Goal: Information Seeking & Learning: Check status

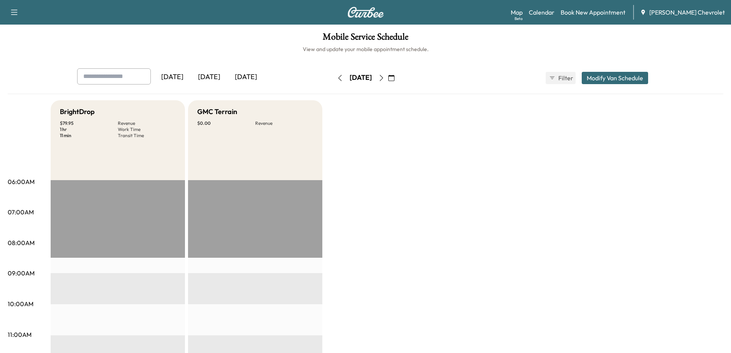
click at [394, 77] on icon "button" at bounding box center [391, 78] width 6 height 6
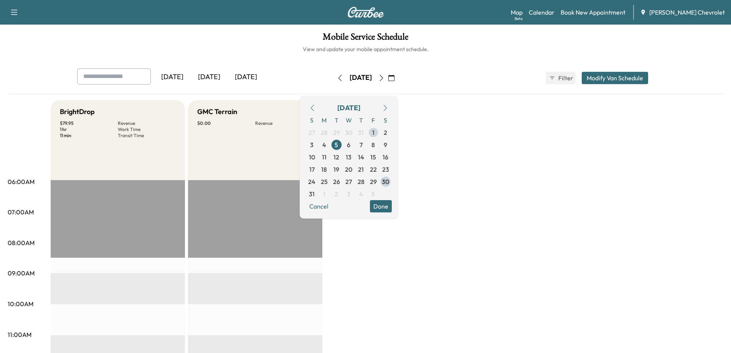
click at [375, 136] on span "1" at bounding box center [373, 132] width 2 height 9
click at [392, 207] on button "Done" at bounding box center [381, 206] width 22 height 12
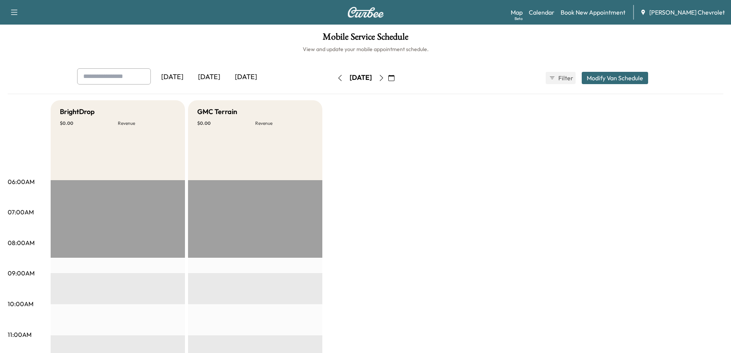
click at [385, 76] on icon "button" at bounding box center [381, 78] width 6 height 6
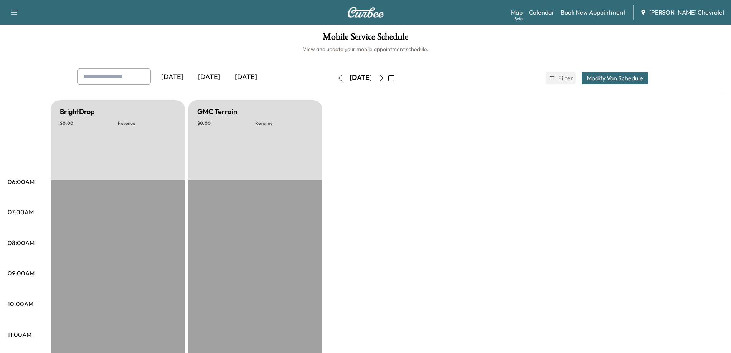
click at [388, 81] on button "button" at bounding box center [381, 78] width 13 height 12
click at [385, 81] on icon "button" at bounding box center [381, 78] width 6 height 6
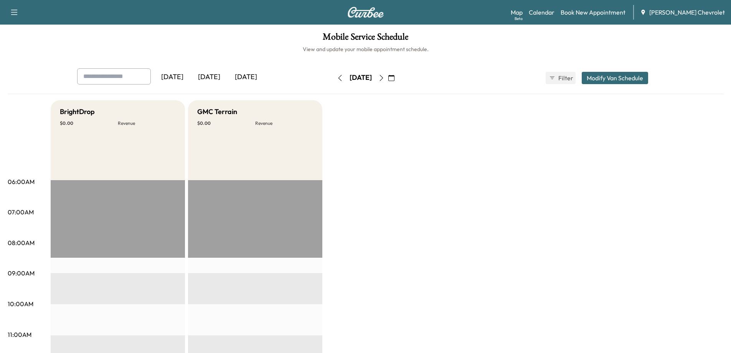
click at [385, 75] on icon "button" at bounding box center [381, 78] width 6 height 6
click at [388, 75] on div "[DATE]" at bounding box center [360, 78] width 54 height 12
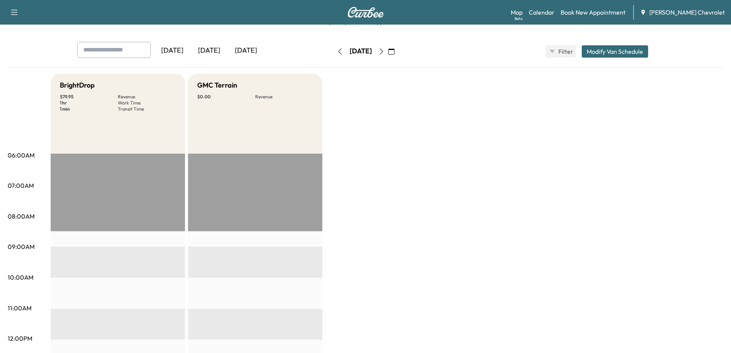
scroll to position [38, 0]
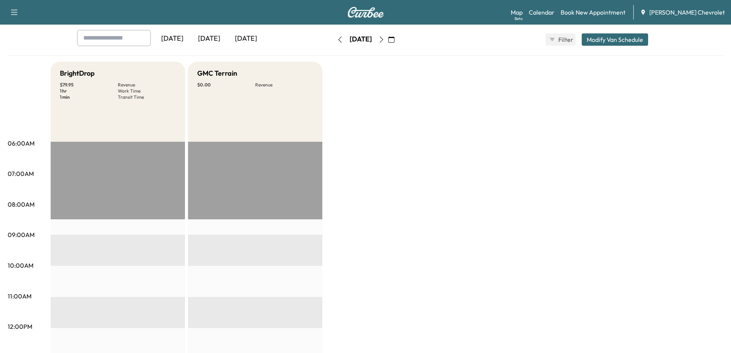
click at [388, 36] on button "button" at bounding box center [381, 39] width 13 height 12
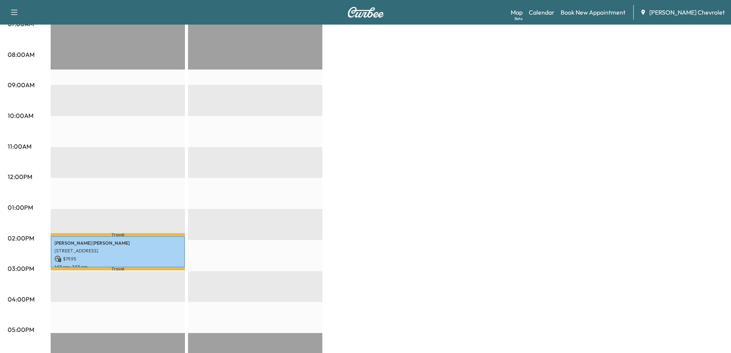
scroll to position [192, 0]
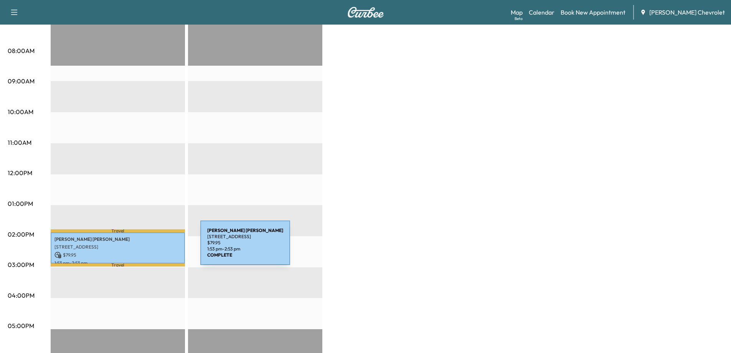
click at [143, 247] on div "[PERSON_NAME] [STREET_ADDRESS][PERSON_NAME] $ 79.95 1:53 pm - 2:53 pm" at bounding box center [118, 247] width 134 height 31
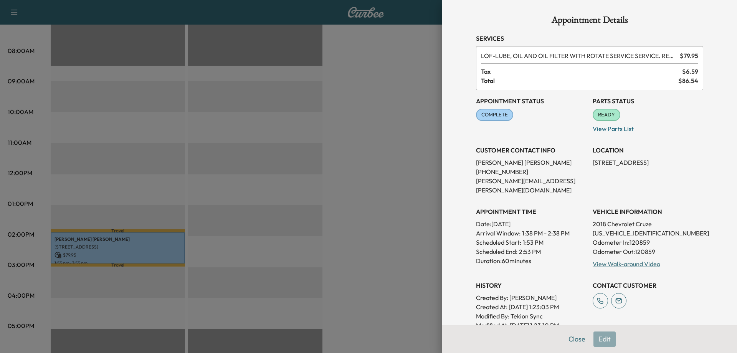
click at [355, 212] on div at bounding box center [368, 176] width 737 height 353
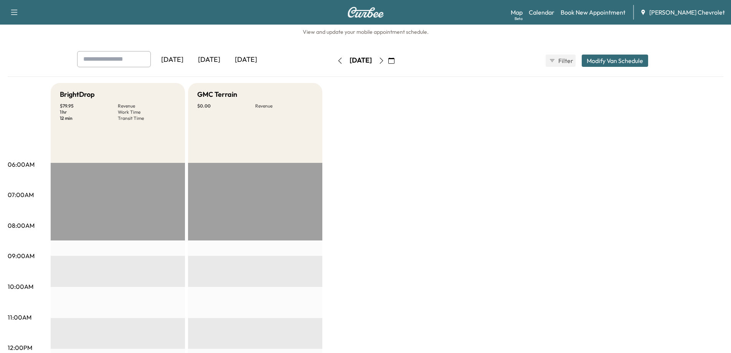
scroll to position [0, 0]
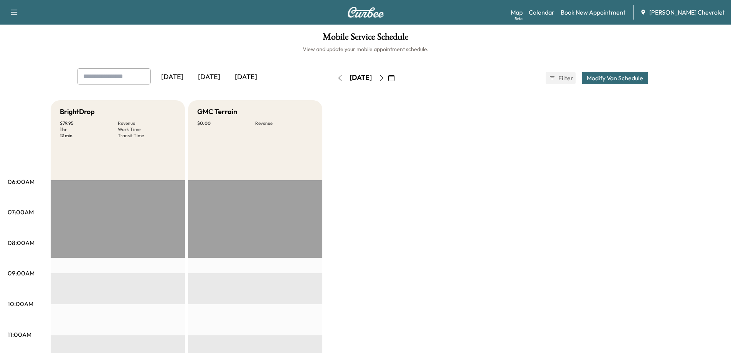
click at [385, 78] on icon "button" at bounding box center [381, 78] width 6 height 6
click at [388, 76] on button "button" at bounding box center [381, 78] width 13 height 12
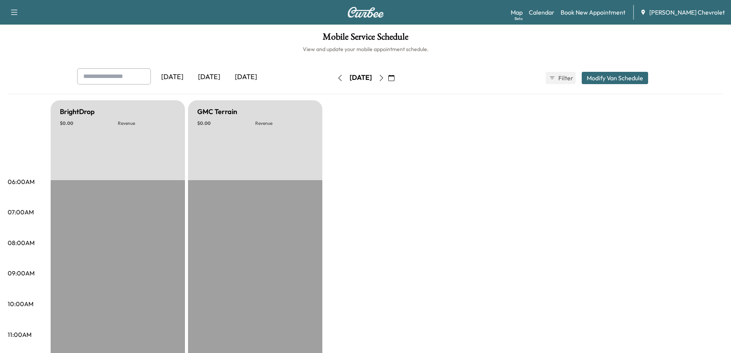
click at [385, 78] on icon "button" at bounding box center [381, 78] width 6 height 6
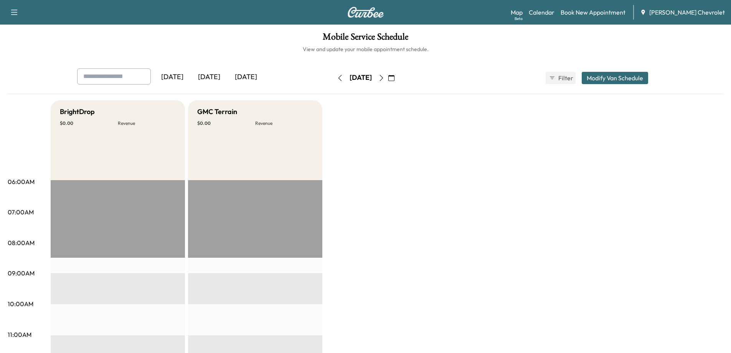
click at [398, 74] on button "button" at bounding box center [391, 78] width 13 height 12
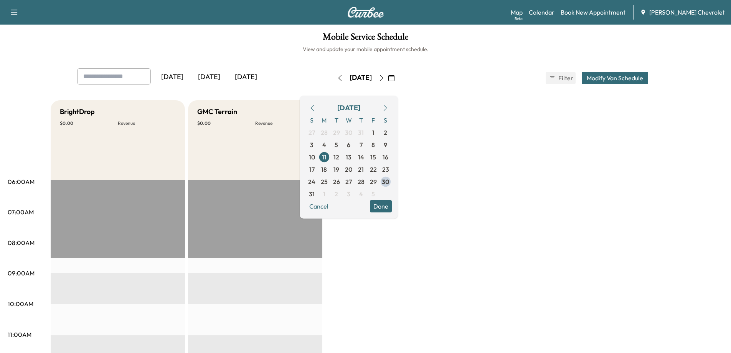
click at [388, 73] on button "button" at bounding box center [381, 78] width 13 height 12
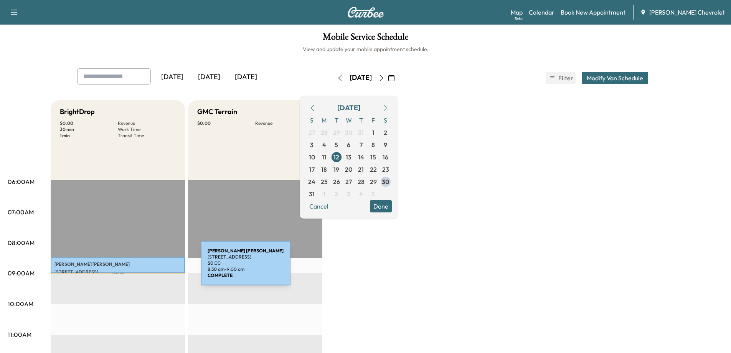
click at [143, 267] on div "[PERSON_NAME] [STREET_ADDRESS] $ 0.00 8:30 am - 9:00 am" at bounding box center [118, 264] width 134 height 15
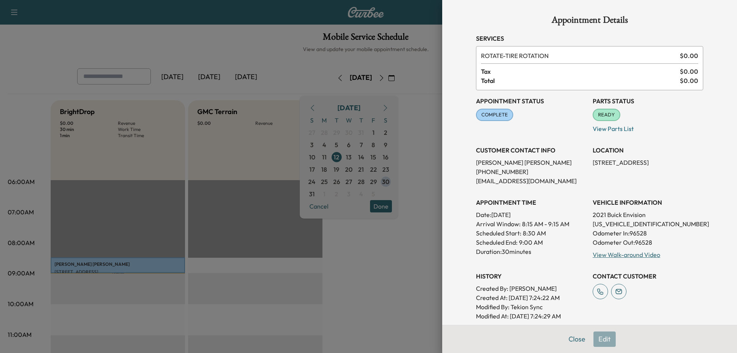
click at [339, 264] on div at bounding box center [368, 176] width 737 height 353
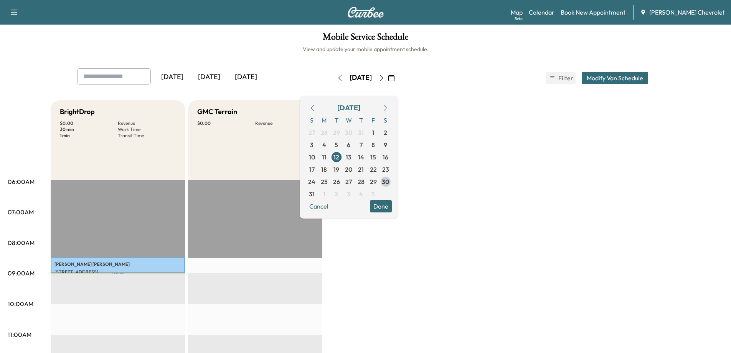
click at [385, 78] on icon "button" at bounding box center [381, 78] width 6 height 6
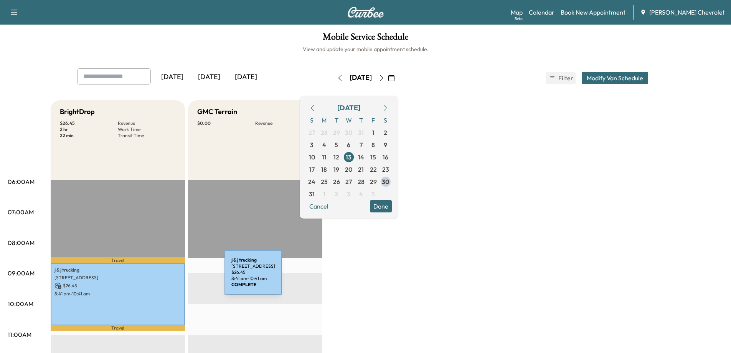
click at [167, 277] on p "[STREET_ADDRESS]" at bounding box center [117, 277] width 127 height 6
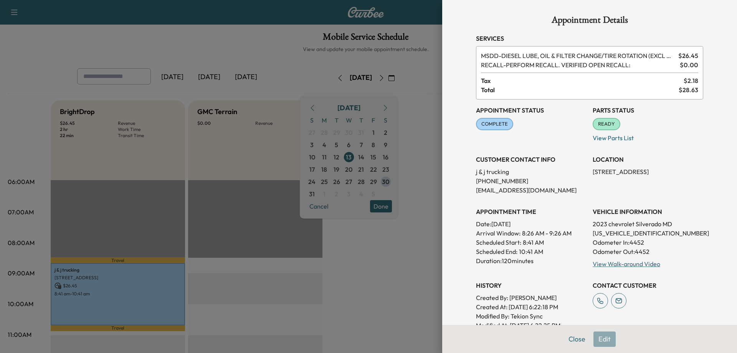
click at [373, 264] on div at bounding box center [368, 176] width 737 height 353
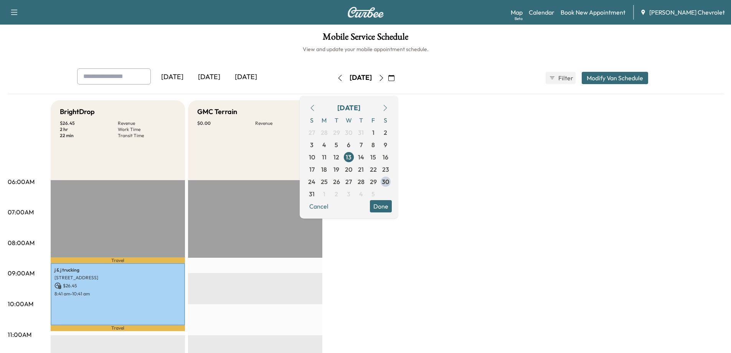
click at [383, 78] on icon "button" at bounding box center [381, 78] width 3 height 6
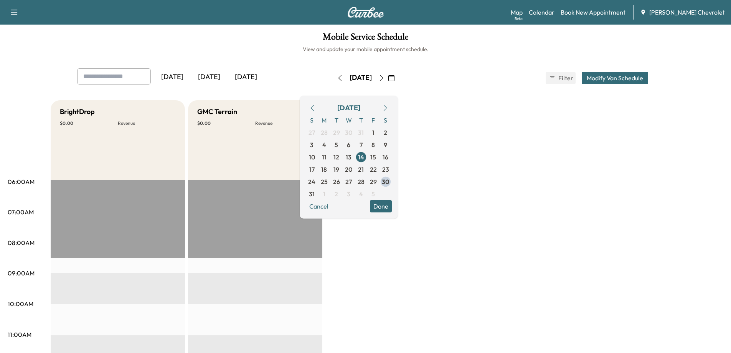
click at [388, 81] on button "button" at bounding box center [381, 78] width 13 height 12
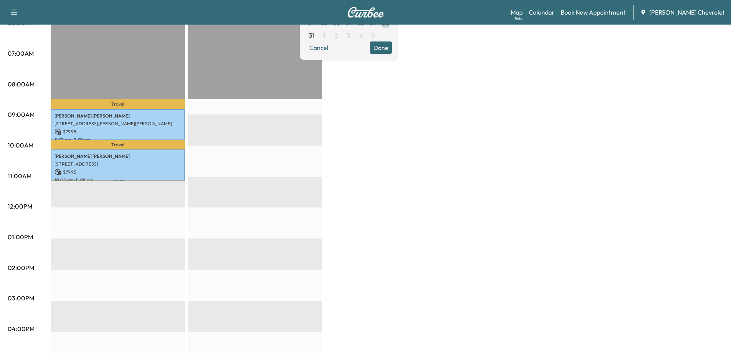
scroll to position [192, 0]
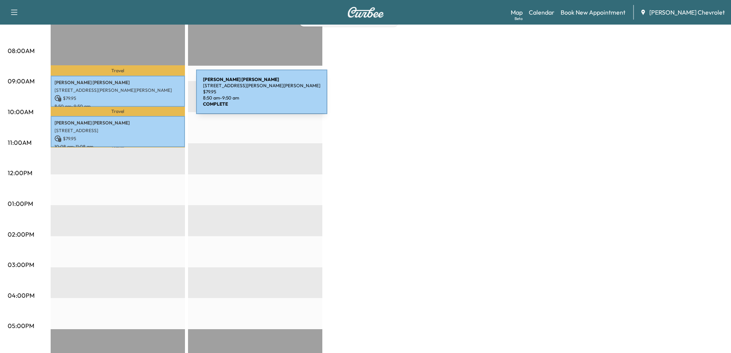
click at [139, 96] on p "$ 79.95" at bounding box center [117, 98] width 127 height 7
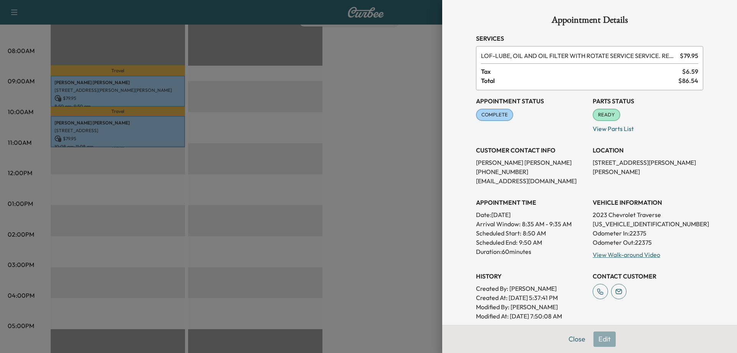
click at [135, 119] on div at bounding box center [368, 176] width 737 height 353
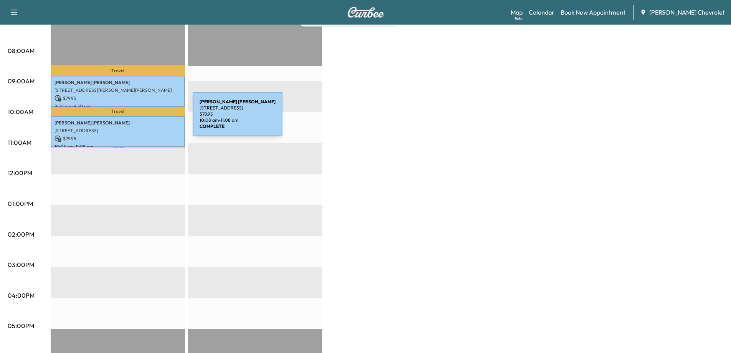
click at [135, 120] on p "[PERSON_NAME]" at bounding box center [117, 123] width 127 height 6
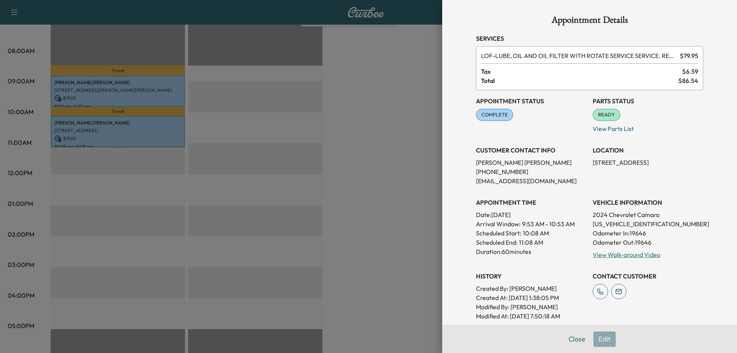
click at [310, 105] on div at bounding box center [368, 176] width 737 height 353
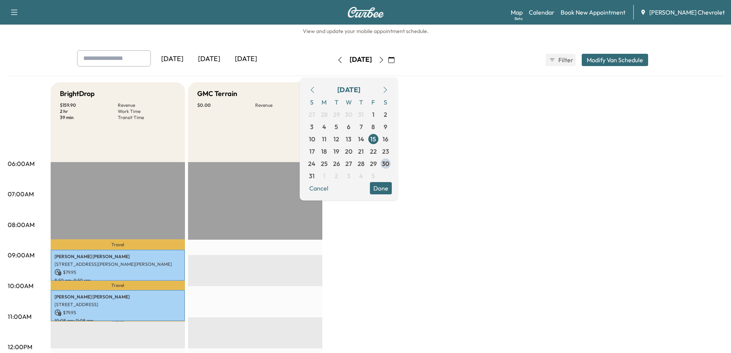
scroll to position [0, 0]
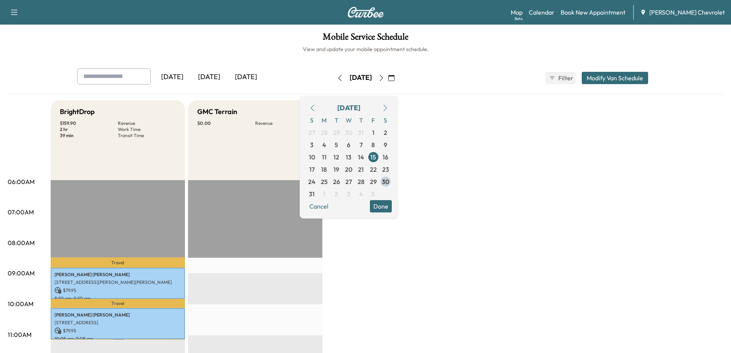
click at [385, 79] on icon "button" at bounding box center [381, 78] width 6 height 6
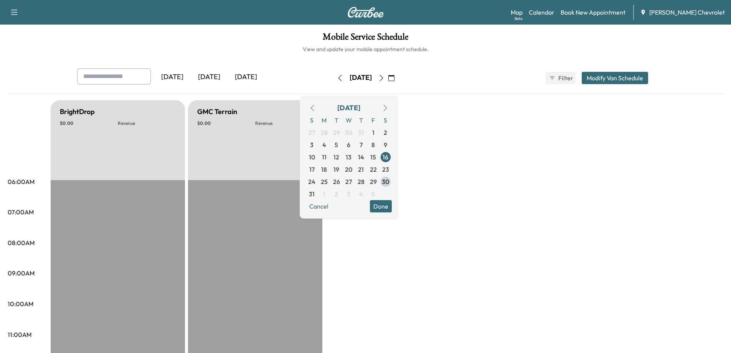
click at [385, 77] on icon "button" at bounding box center [381, 78] width 6 height 6
click at [398, 77] on button "button" at bounding box center [391, 78] width 13 height 12
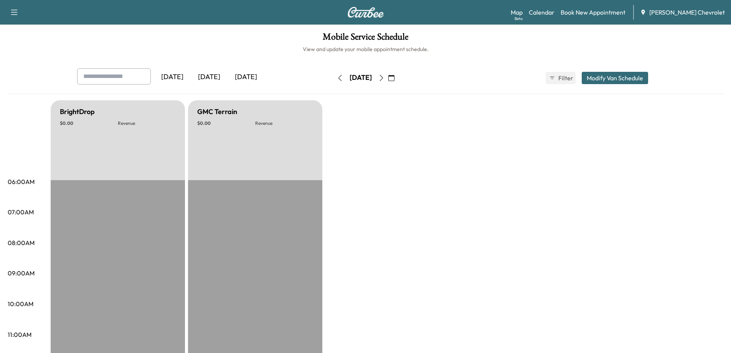
click at [385, 78] on icon "button" at bounding box center [381, 78] width 6 height 6
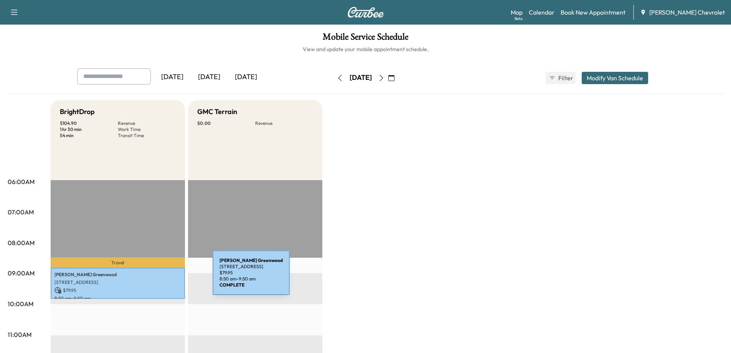
click at [145, 282] on p "[STREET_ADDRESS]" at bounding box center [117, 282] width 127 height 6
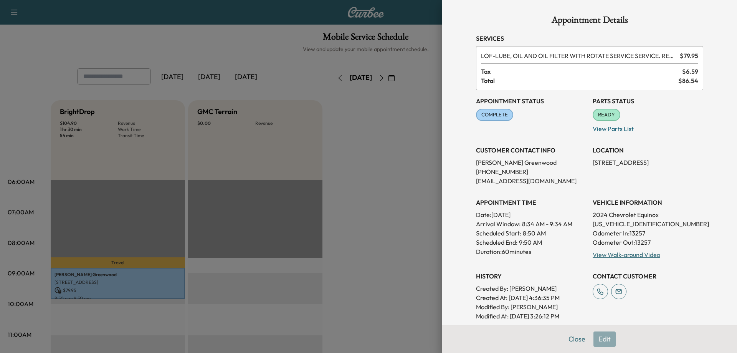
click at [337, 240] on div at bounding box center [368, 176] width 737 height 353
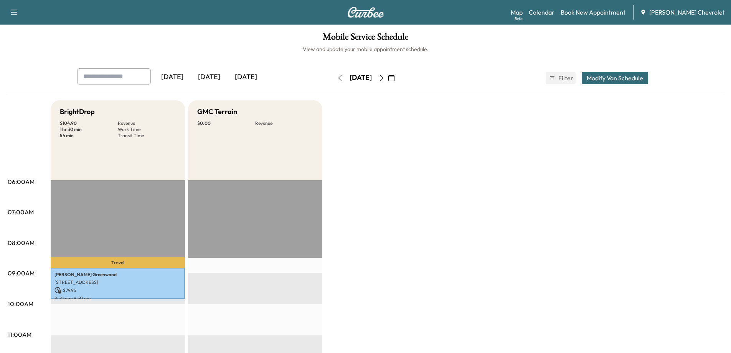
click at [385, 76] on icon "button" at bounding box center [381, 78] width 6 height 6
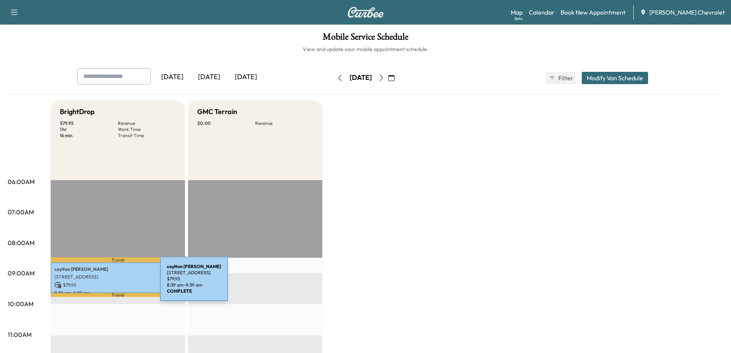
click at [102, 283] on p "$ 79.95" at bounding box center [117, 284] width 127 height 7
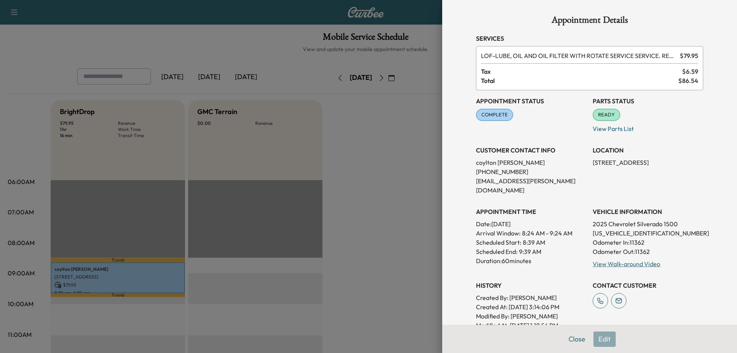
click at [320, 267] on div at bounding box center [368, 176] width 737 height 353
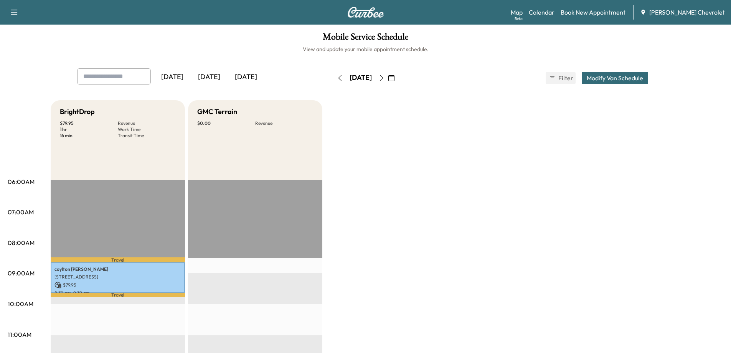
click at [383, 78] on icon "button" at bounding box center [381, 78] width 3 height 6
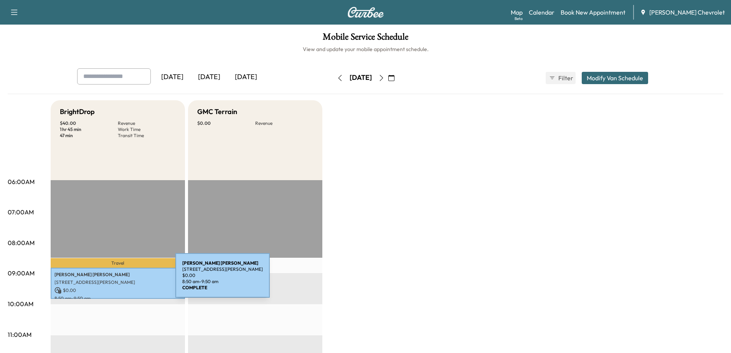
click at [118, 280] on p "[STREET_ADDRESS][PERSON_NAME]" at bounding box center [117, 282] width 127 height 6
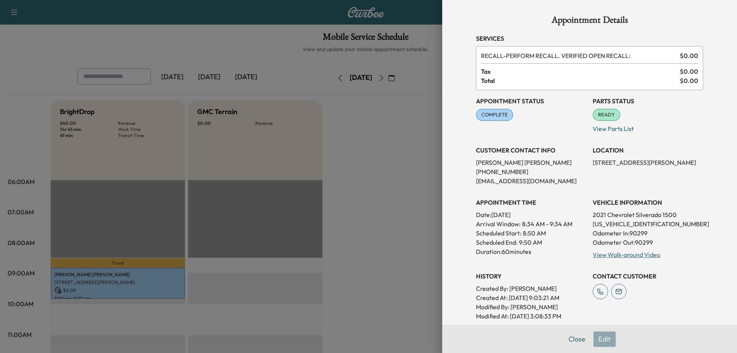
click at [287, 268] on div at bounding box center [368, 176] width 737 height 353
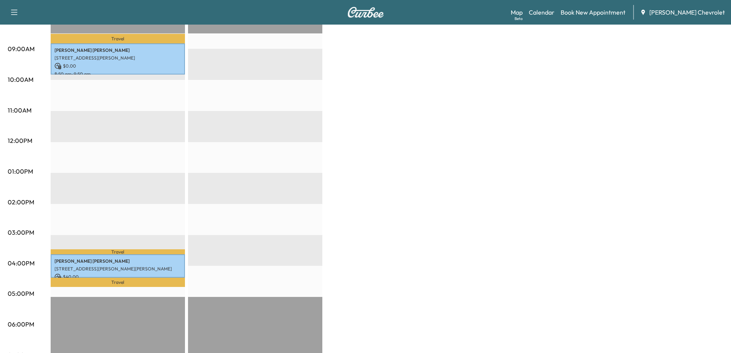
scroll to position [230, 0]
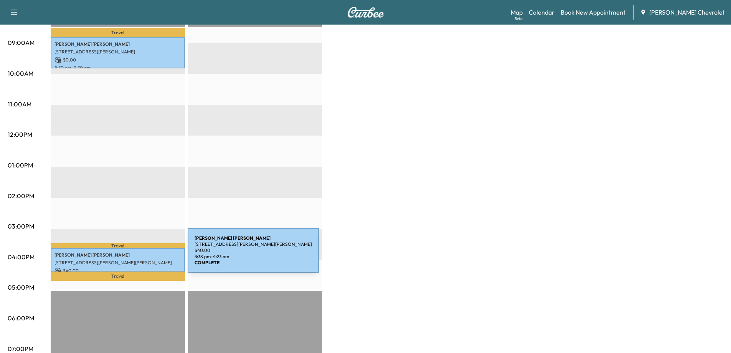
click at [130, 255] on div "[PERSON_NAME] [STREET_ADDRESS][PERSON_NAME][PERSON_NAME] $ 40.00 3:38 pm - 4:23…" at bounding box center [118, 259] width 134 height 23
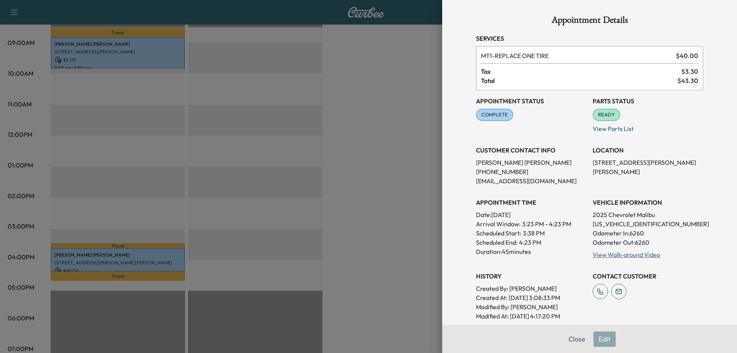
click at [220, 244] on div at bounding box center [368, 176] width 737 height 353
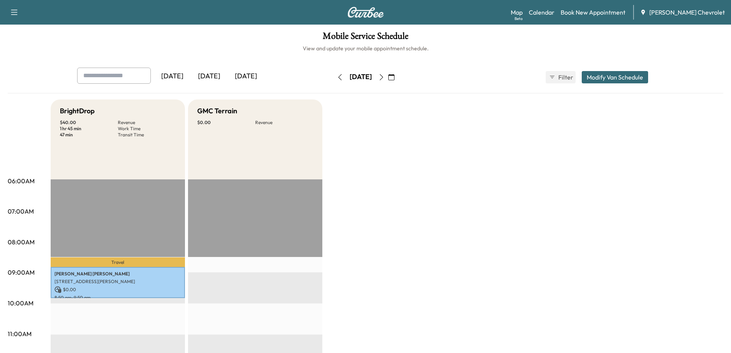
scroll to position [0, 0]
click at [385, 77] on icon "button" at bounding box center [381, 78] width 6 height 6
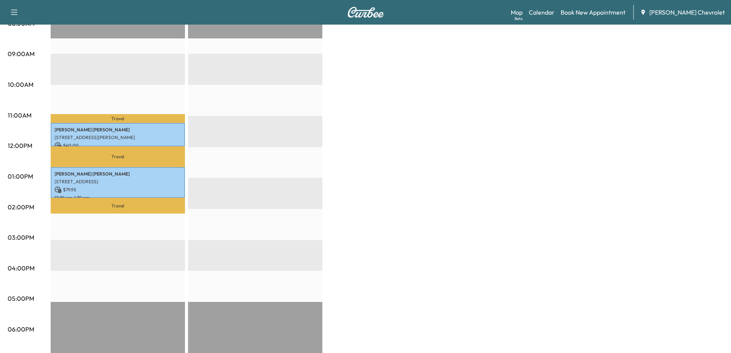
scroll to position [230, 0]
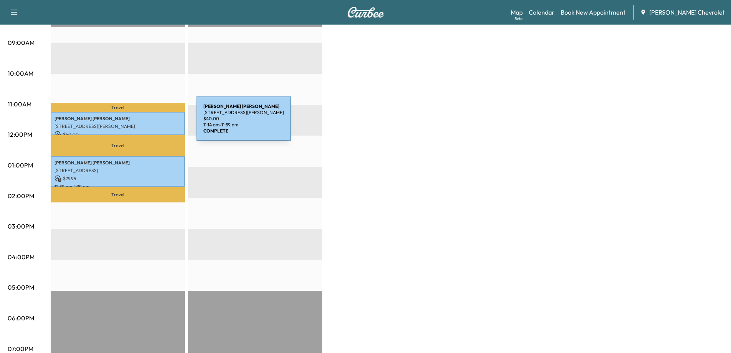
click at [139, 123] on p "[STREET_ADDRESS][PERSON_NAME]" at bounding box center [117, 126] width 127 height 6
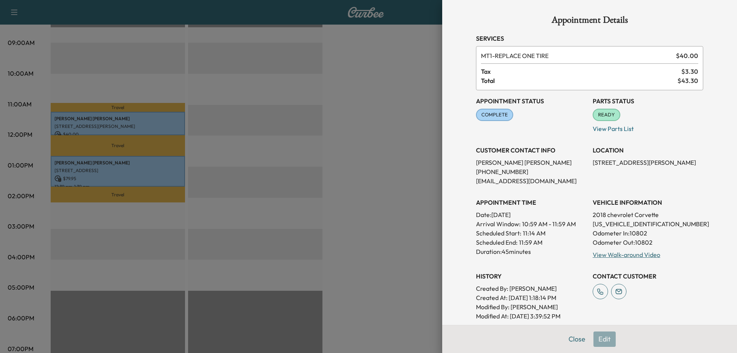
click at [134, 161] on div at bounding box center [368, 176] width 737 height 353
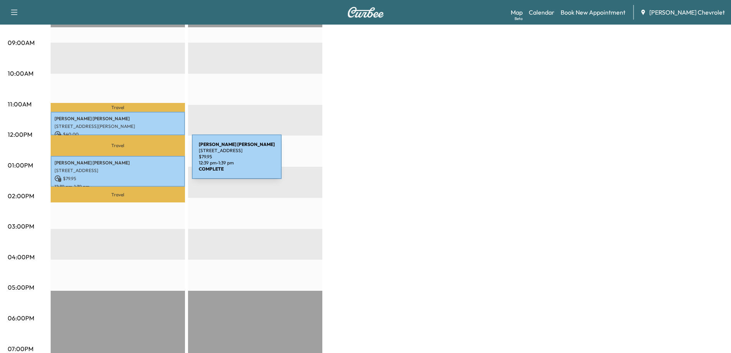
click at [134, 161] on p "[PERSON_NAME]" at bounding box center [117, 163] width 127 height 6
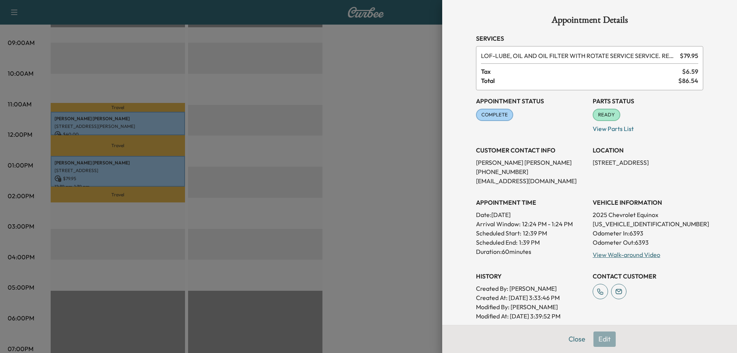
click at [327, 182] on div at bounding box center [368, 176] width 737 height 353
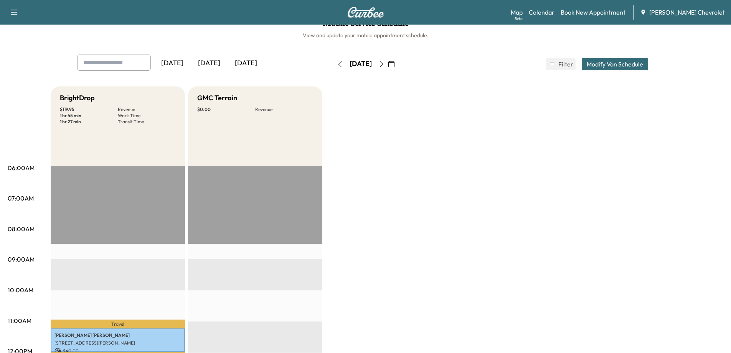
scroll to position [0, 0]
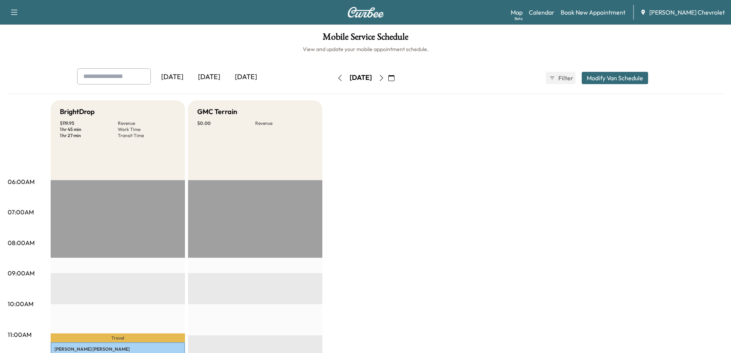
click at [385, 77] on icon "button" at bounding box center [381, 78] width 6 height 6
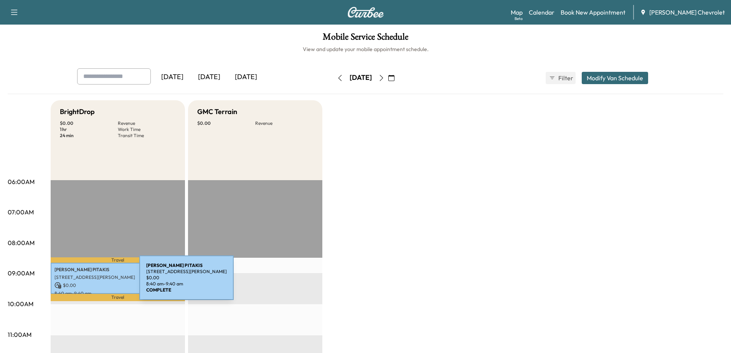
click at [82, 282] on p "$ 0.00" at bounding box center [117, 285] width 127 height 7
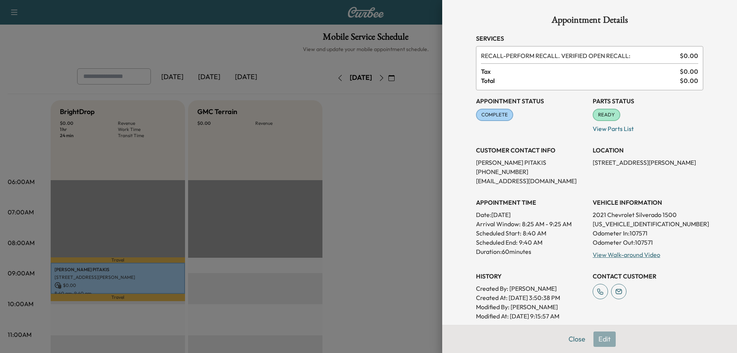
click at [201, 280] on div at bounding box center [368, 176] width 737 height 353
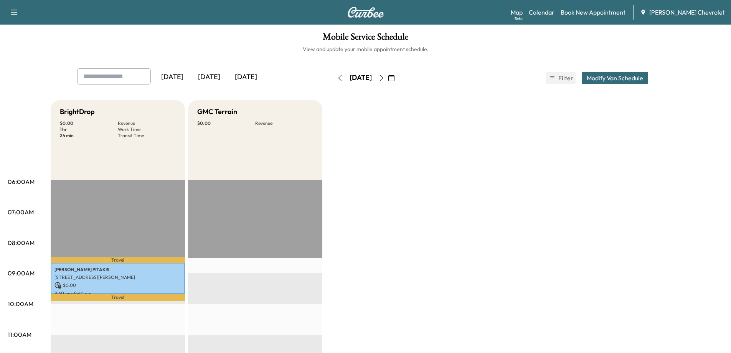
click at [385, 77] on icon "button" at bounding box center [381, 78] width 6 height 6
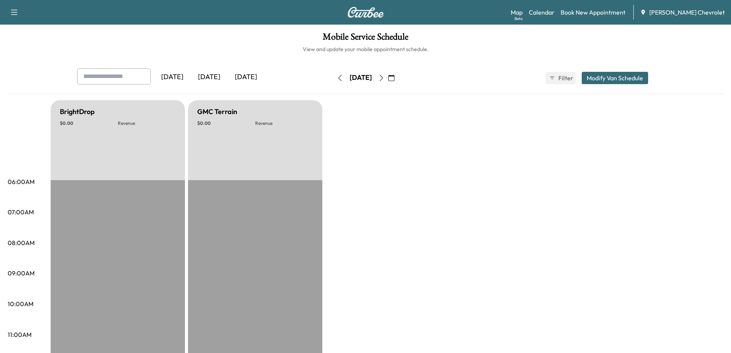
click at [388, 77] on button "button" at bounding box center [381, 78] width 13 height 12
click at [385, 77] on icon "button" at bounding box center [381, 78] width 6 height 6
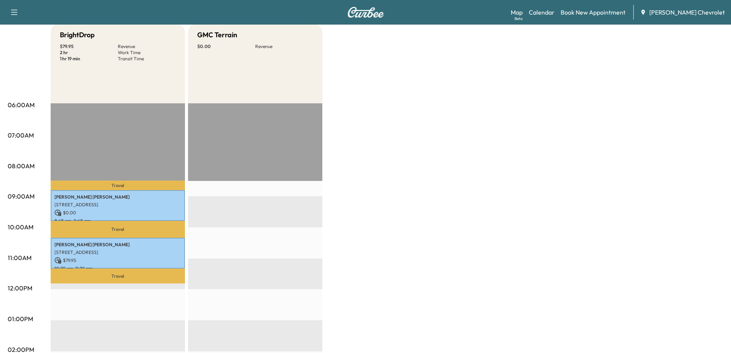
scroll to position [115, 0]
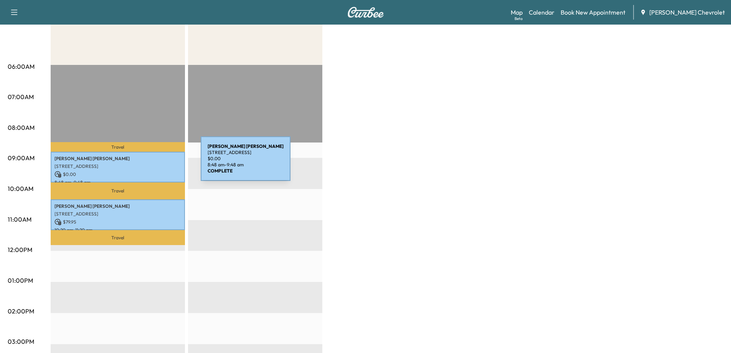
click at [143, 163] on p "[STREET_ADDRESS]" at bounding box center [117, 166] width 127 height 6
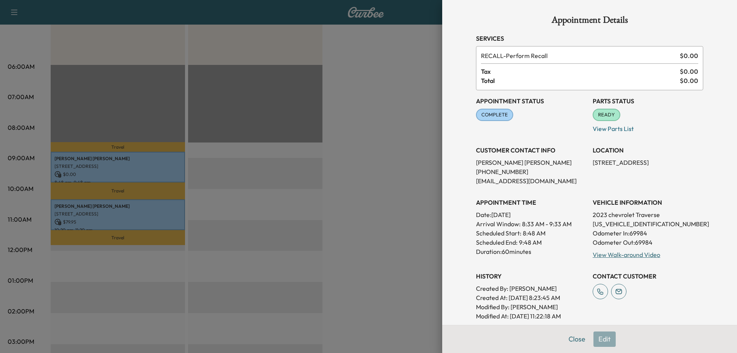
click at [134, 203] on div at bounding box center [368, 176] width 737 height 353
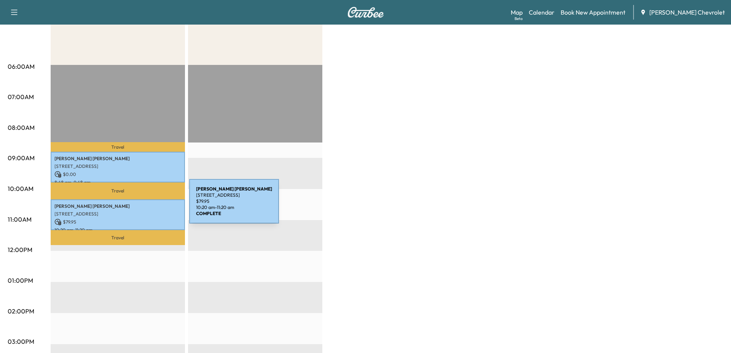
click at [132, 206] on p "[PERSON_NAME]" at bounding box center [117, 206] width 127 height 6
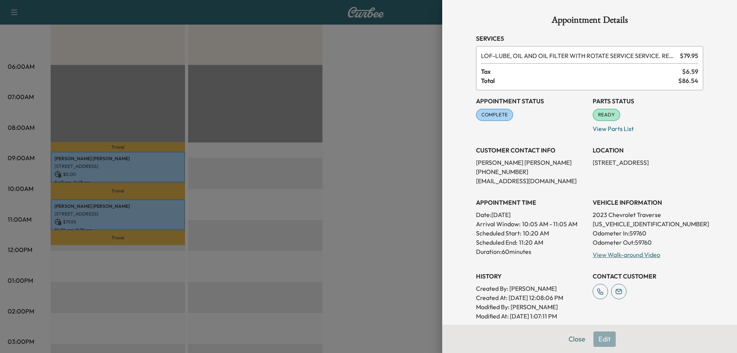
click at [229, 218] on div at bounding box center [368, 176] width 737 height 353
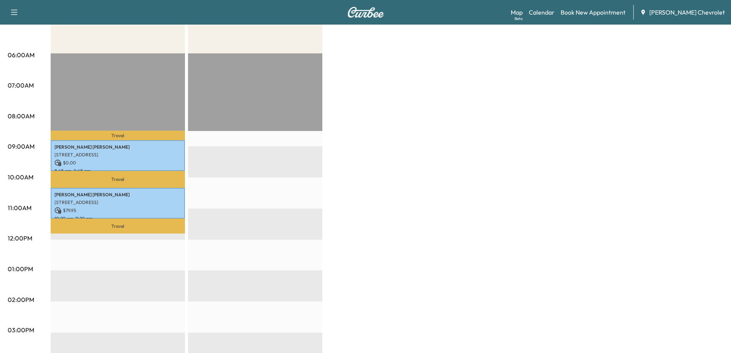
scroll to position [38, 0]
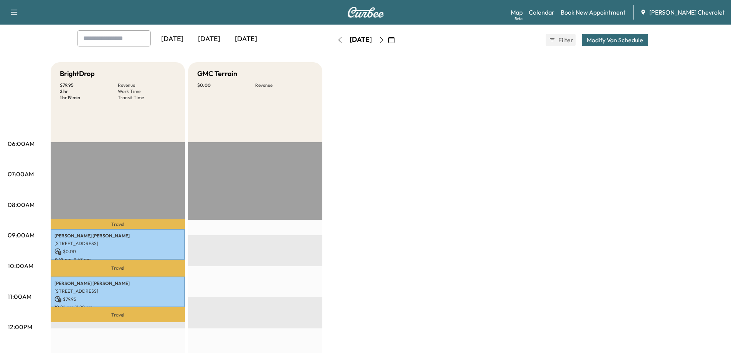
click at [385, 41] on icon "button" at bounding box center [381, 40] width 6 height 6
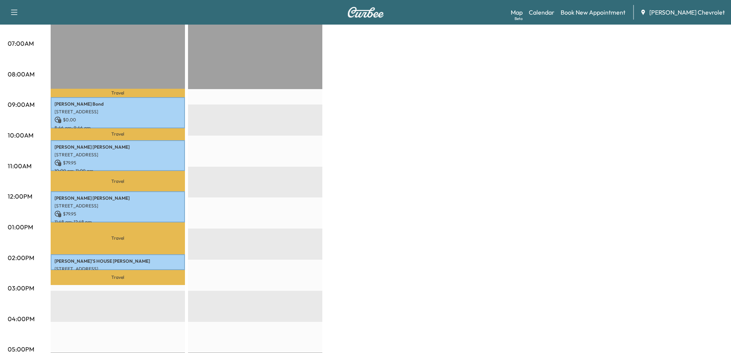
scroll to position [192, 0]
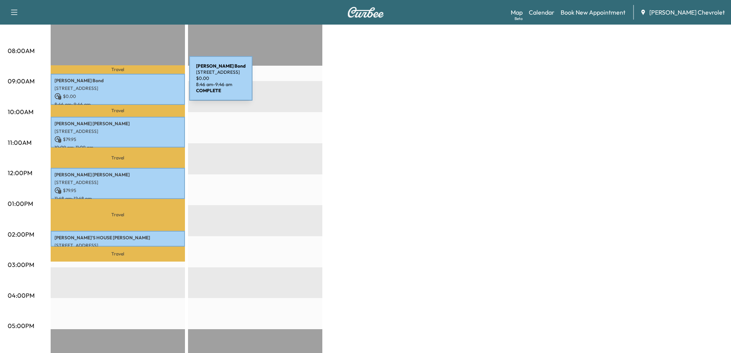
click at [132, 83] on div "[PERSON_NAME] [STREET_ADDRESS] $ 0.00 8:46 am - 9:46 am" at bounding box center [118, 89] width 134 height 31
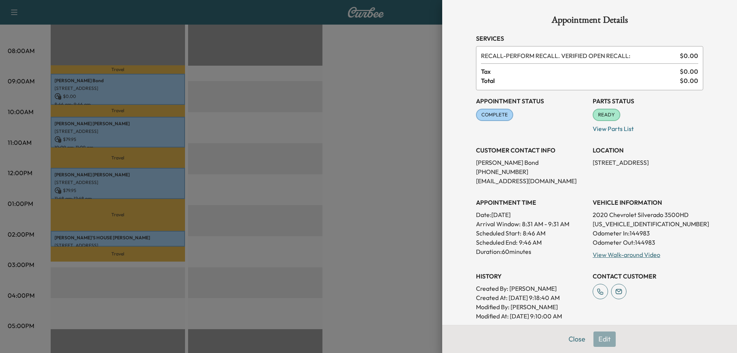
click at [128, 116] on div at bounding box center [368, 176] width 737 height 353
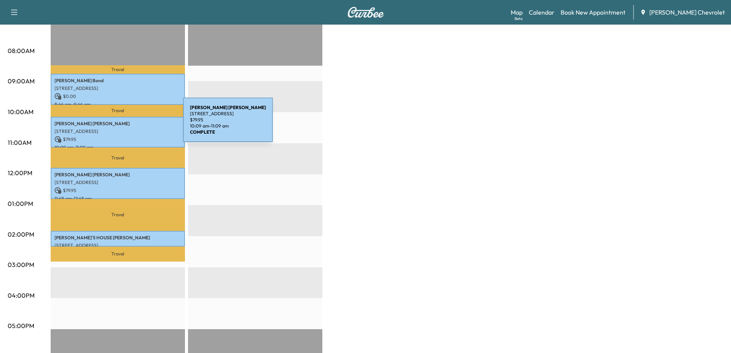
click at [125, 125] on p "[PERSON_NAME]" at bounding box center [117, 123] width 127 height 6
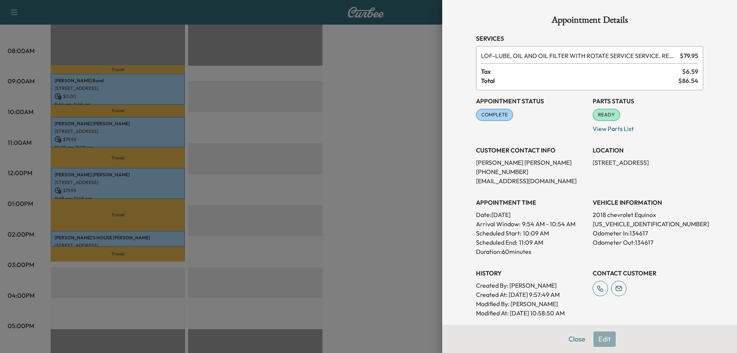
click at [121, 163] on div at bounding box center [368, 176] width 737 height 353
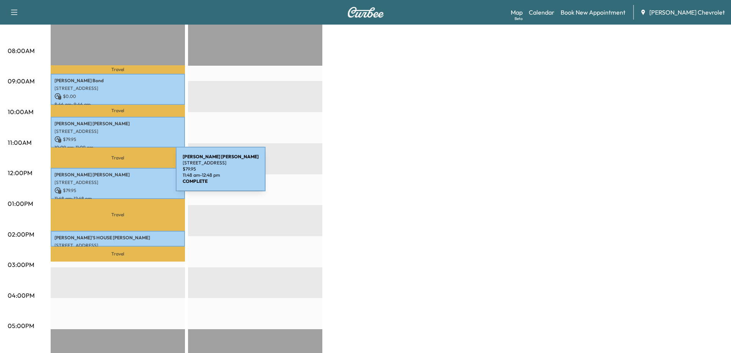
click at [118, 173] on p "[PERSON_NAME]" at bounding box center [117, 175] width 127 height 6
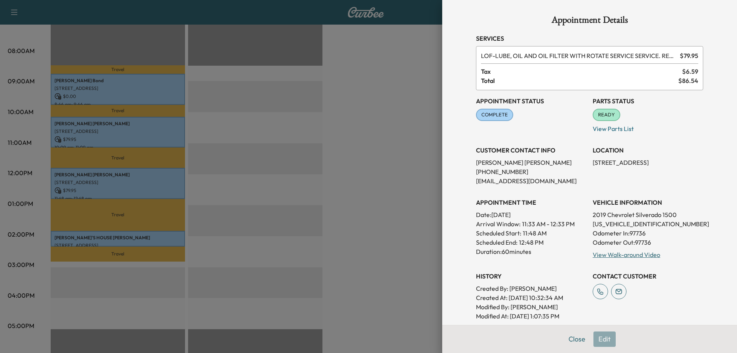
click at [118, 173] on div at bounding box center [368, 176] width 737 height 353
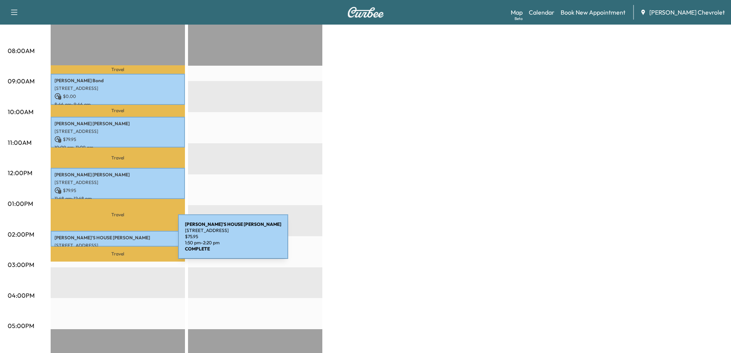
click at [120, 242] on p "[STREET_ADDRESS]" at bounding box center [117, 245] width 127 height 6
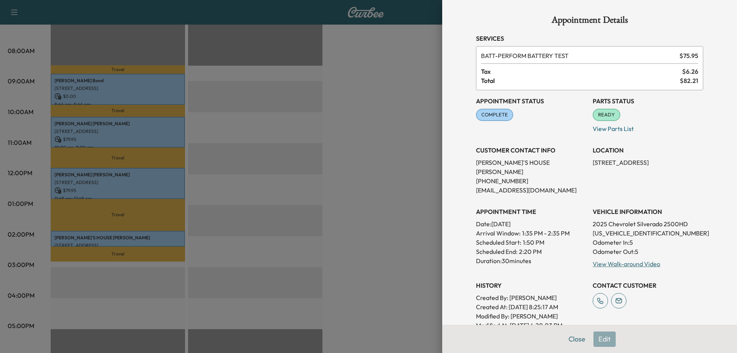
click at [120, 241] on div at bounding box center [368, 176] width 737 height 353
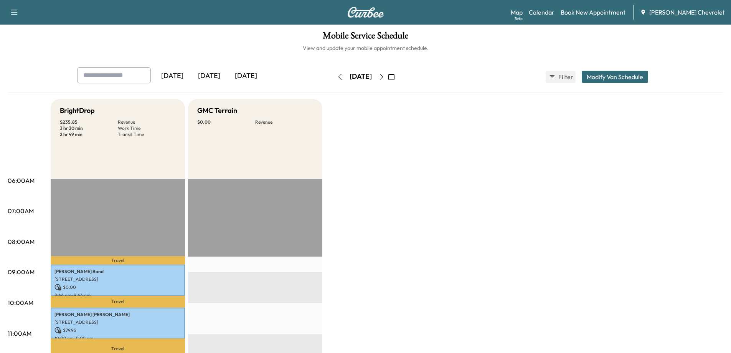
scroll to position [0, 0]
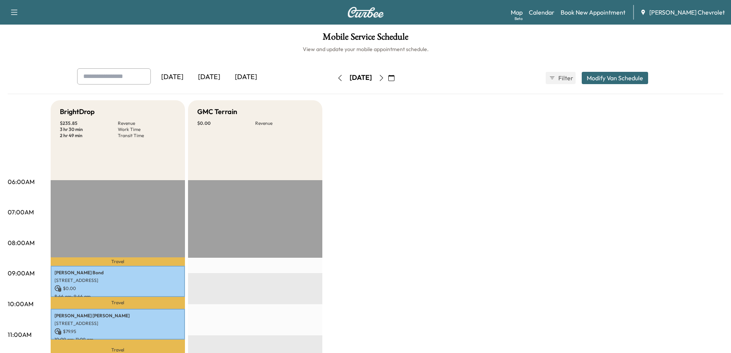
click at [385, 79] on icon "button" at bounding box center [381, 78] width 6 height 6
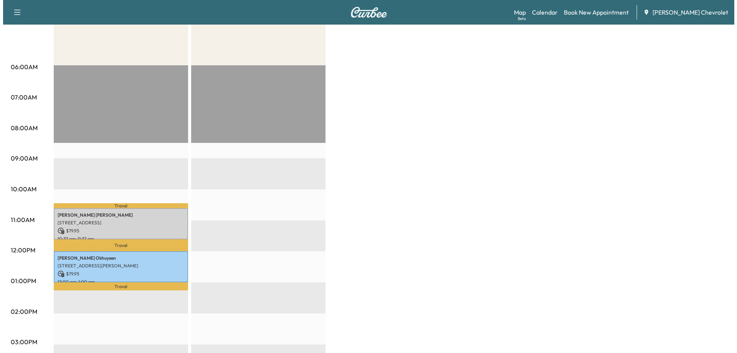
scroll to position [115, 0]
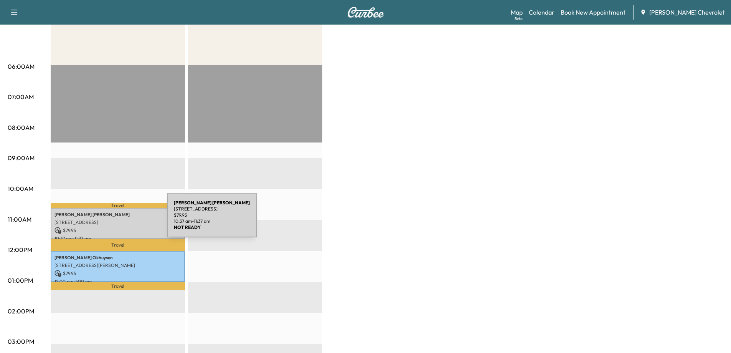
click at [109, 219] on p "[STREET_ADDRESS]" at bounding box center [117, 222] width 127 height 6
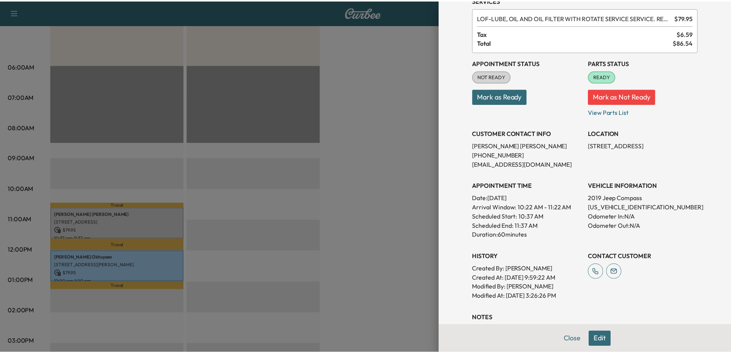
scroll to position [77, 0]
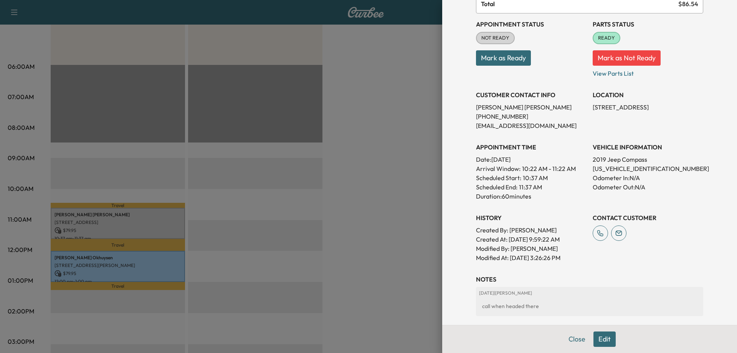
click at [356, 219] on div at bounding box center [368, 176] width 737 height 353
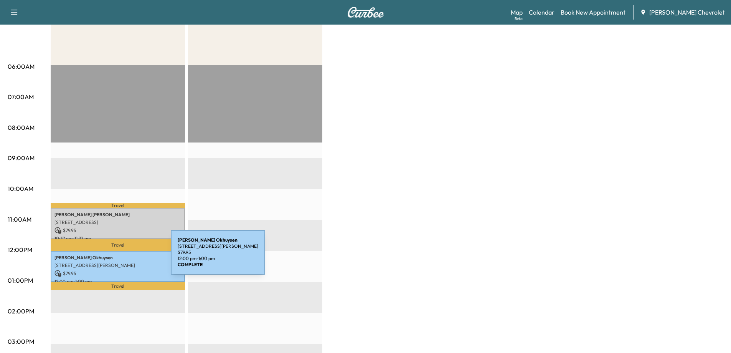
click at [113, 257] on p "[PERSON_NAME]" at bounding box center [117, 257] width 127 height 6
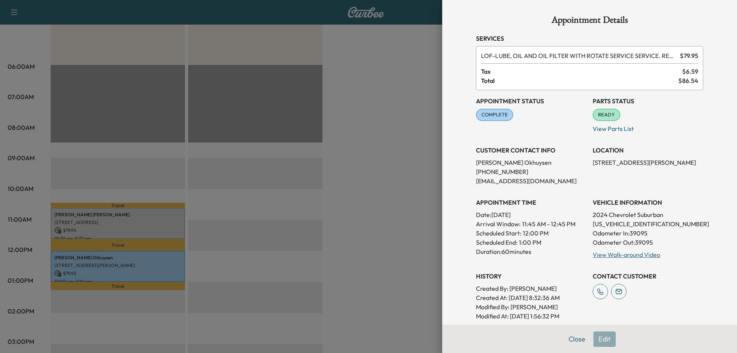
click at [415, 203] on div at bounding box center [368, 176] width 737 height 353
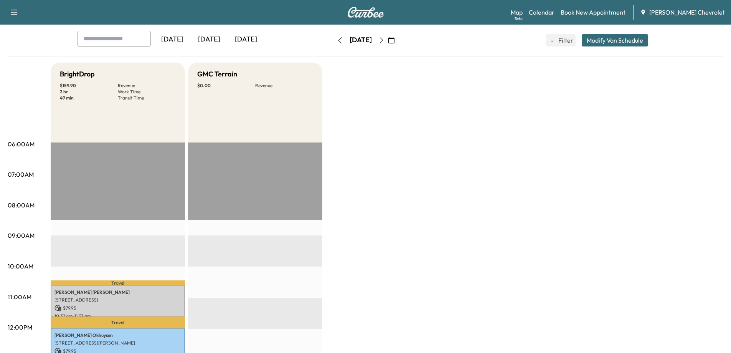
scroll to position [38, 0]
click at [383, 40] on icon "button" at bounding box center [381, 39] width 3 height 6
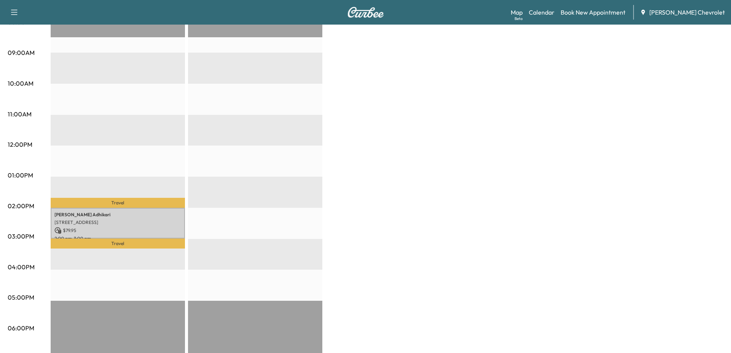
scroll to position [230, 0]
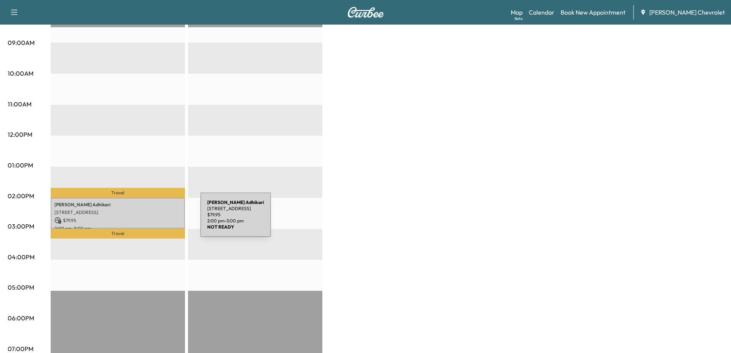
click at [146, 211] on p "[STREET_ADDRESS]" at bounding box center [117, 212] width 127 height 6
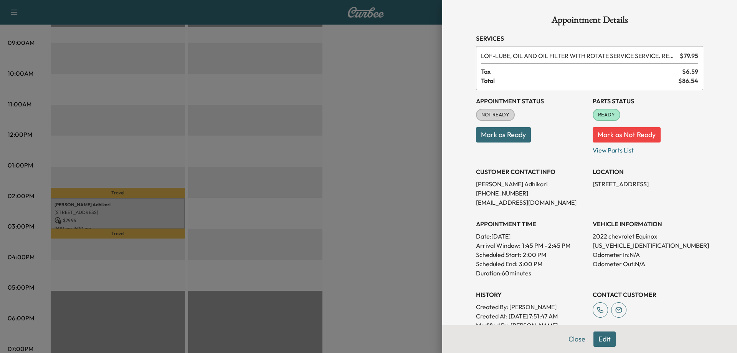
click at [408, 219] on div at bounding box center [368, 176] width 737 height 353
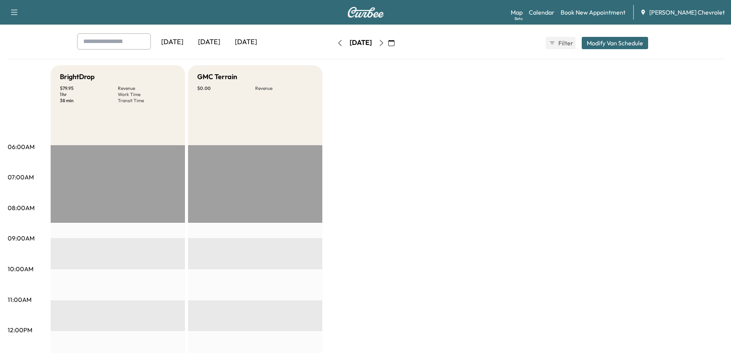
scroll to position [0, 0]
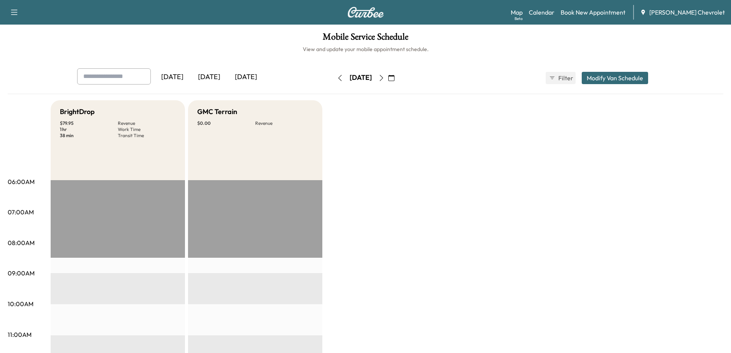
click at [385, 78] on icon "button" at bounding box center [381, 78] width 6 height 6
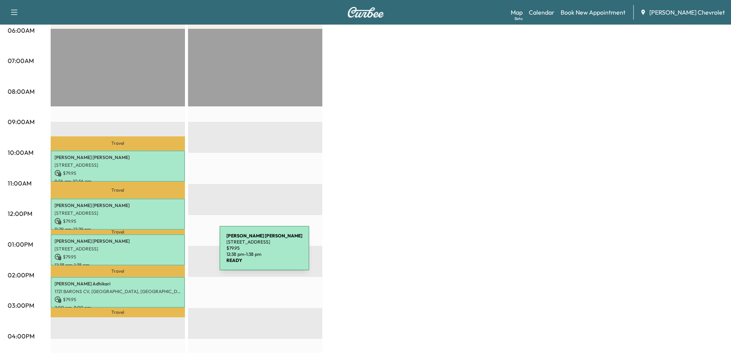
scroll to position [153, 0]
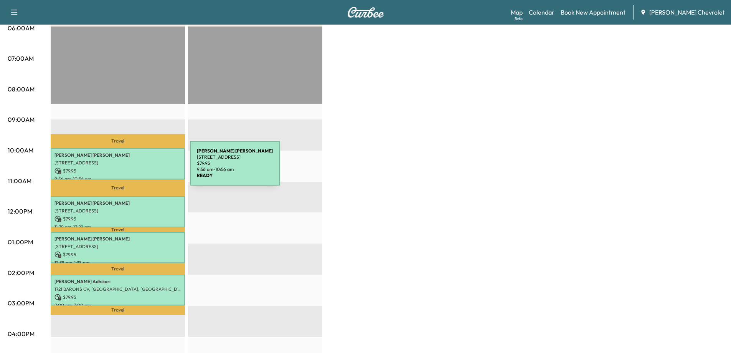
click at [132, 168] on p "$ 79.95" at bounding box center [117, 170] width 127 height 7
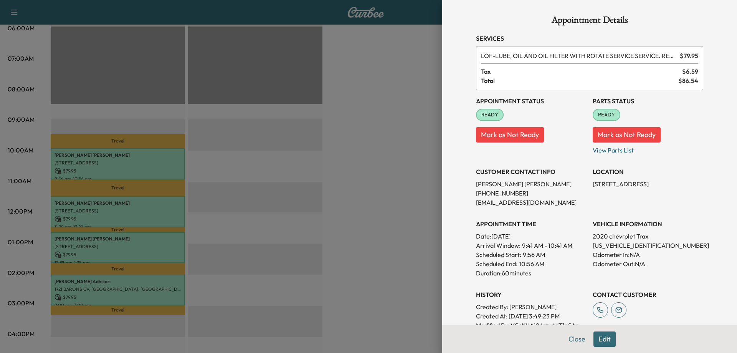
click at [129, 197] on div at bounding box center [368, 176] width 737 height 353
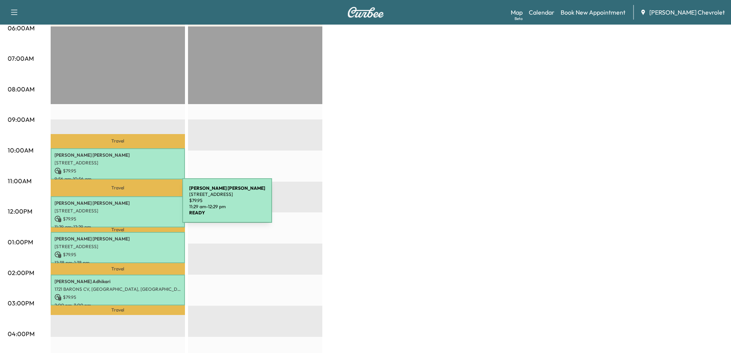
click at [125, 205] on div "[PERSON_NAME] [STREET_ADDRESS] $ 79.95 11:29 am - 12:29 pm" at bounding box center [118, 211] width 134 height 31
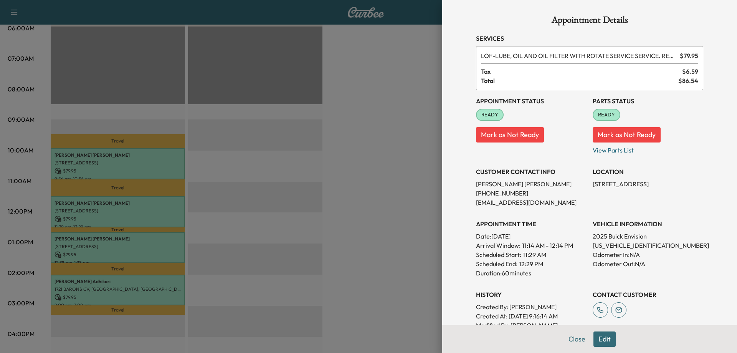
click at [125, 205] on div at bounding box center [368, 176] width 737 height 353
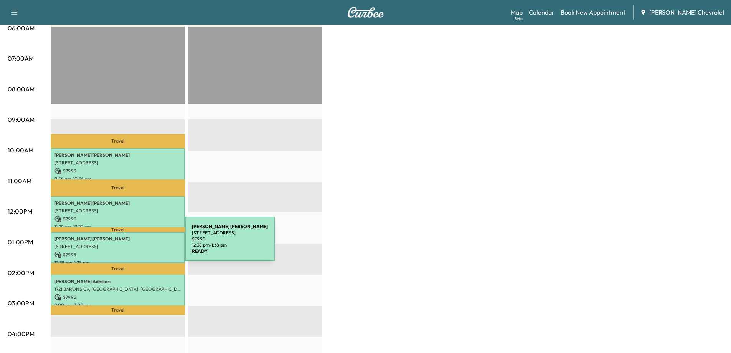
click at [127, 243] on p "[STREET_ADDRESS]" at bounding box center [117, 246] width 127 height 6
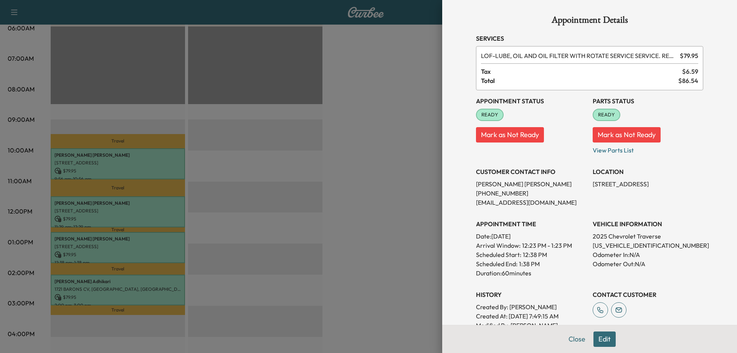
click at [147, 286] on div at bounding box center [368, 176] width 737 height 353
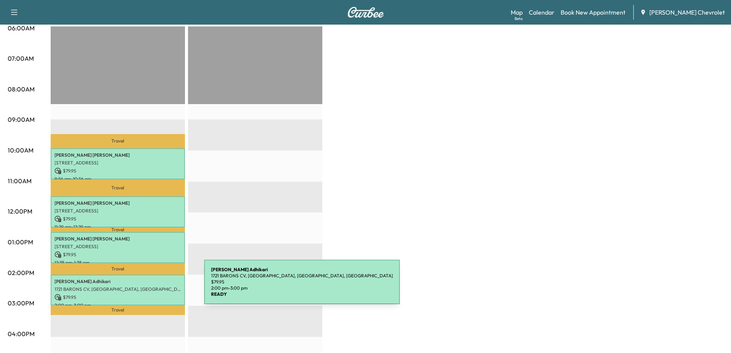
click at [147, 286] on p "1721 BARONS CV, [GEOGRAPHIC_DATA], [GEOGRAPHIC_DATA], [GEOGRAPHIC_DATA]" at bounding box center [117, 289] width 127 height 6
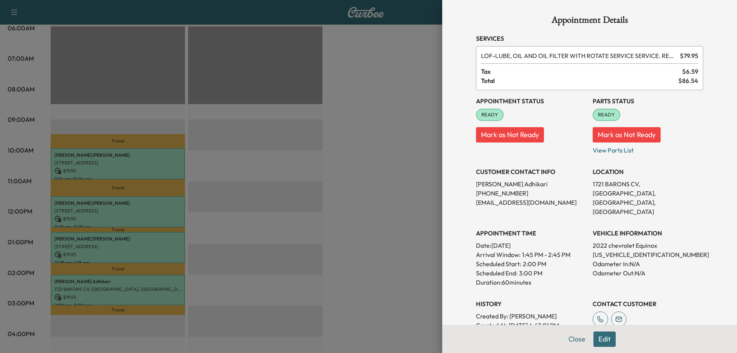
click at [147, 286] on div at bounding box center [368, 176] width 737 height 353
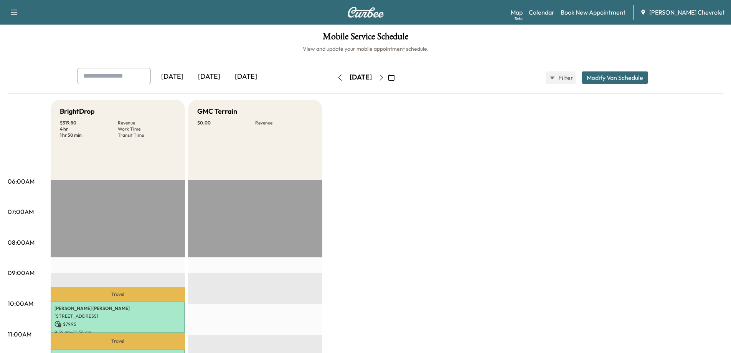
scroll to position [0, 0]
click at [385, 78] on icon "button" at bounding box center [381, 78] width 6 height 6
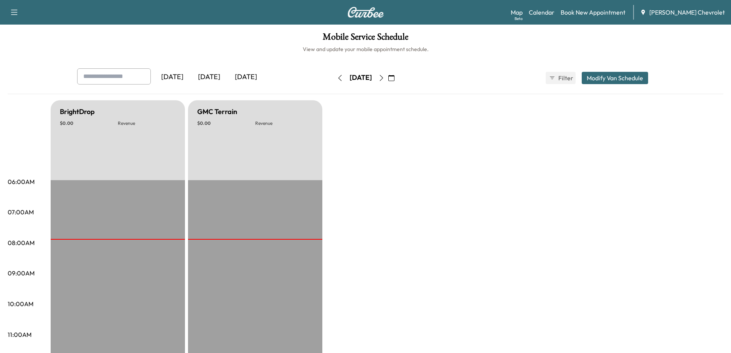
click at [385, 81] on icon "button" at bounding box center [381, 78] width 6 height 6
click at [398, 80] on button "button" at bounding box center [391, 78] width 13 height 12
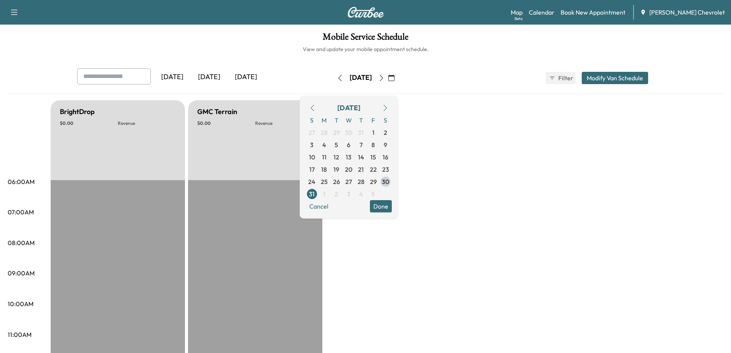
click at [385, 79] on icon "button" at bounding box center [381, 78] width 6 height 6
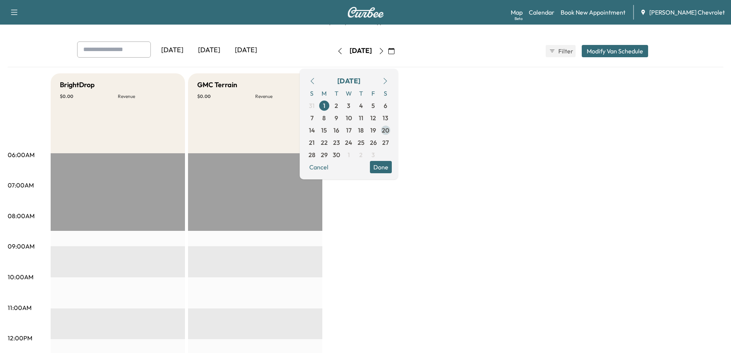
scroll to position [24, 0]
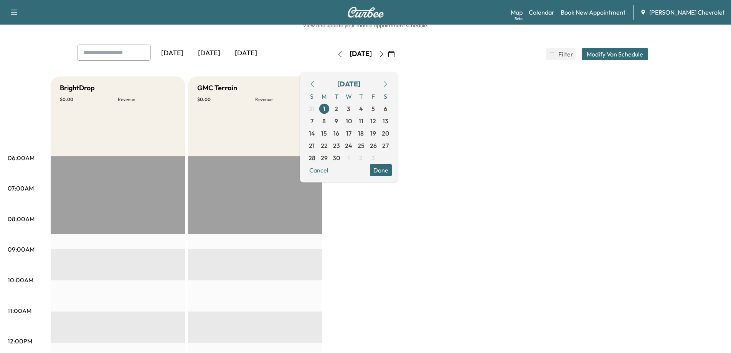
click at [385, 52] on icon "button" at bounding box center [381, 54] width 6 height 6
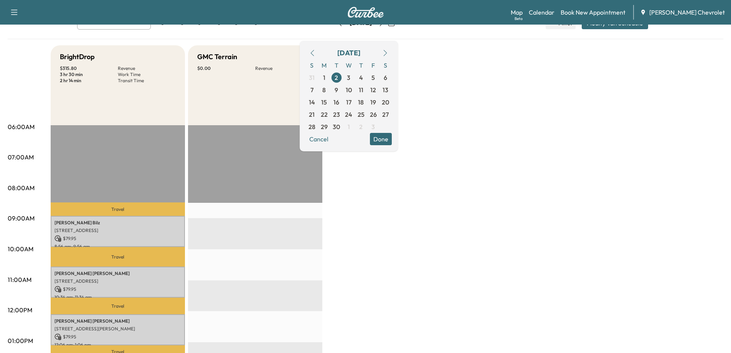
scroll to position [77, 0]
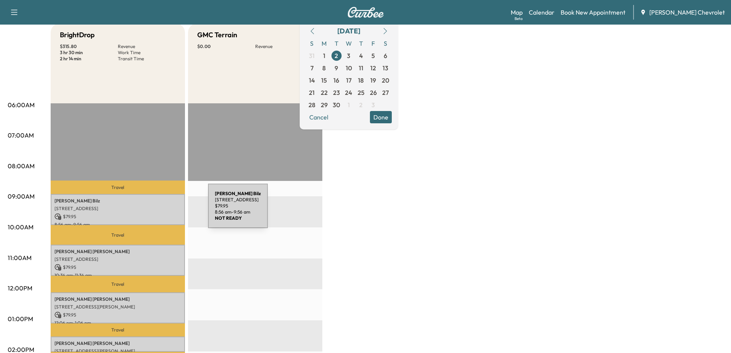
click at [150, 210] on p "[STREET_ADDRESS]" at bounding box center [117, 208] width 127 height 6
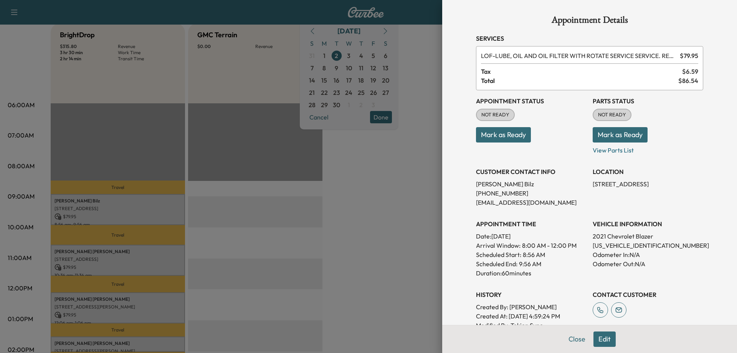
click at [153, 250] on div at bounding box center [368, 176] width 737 height 353
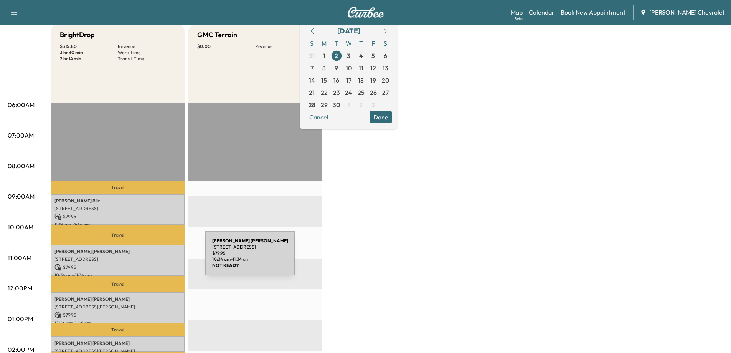
click at [148, 257] on p "[STREET_ADDRESS]" at bounding box center [117, 259] width 127 height 6
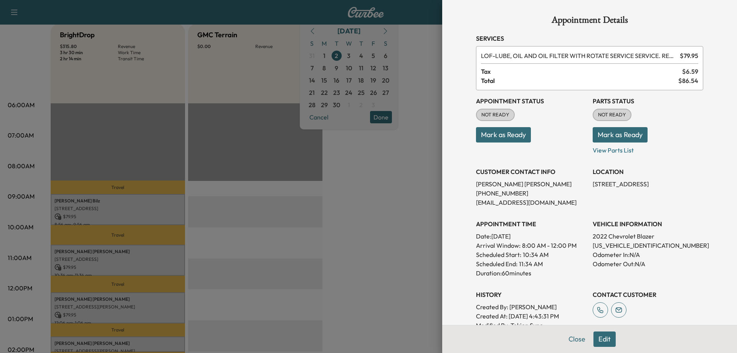
click at [209, 288] on div at bounding box center [368, 176] width 737 height 353
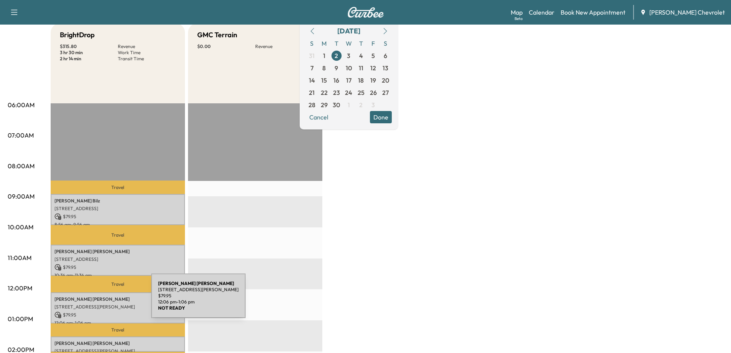
click at [94, 300] on div "[PERSON_NAME] [STREET_ADDRESS][PERSON_NAME] $ 79.95 12:06 pm - 1:06 pm" at bounding box center [118, 307] width 134 height 31
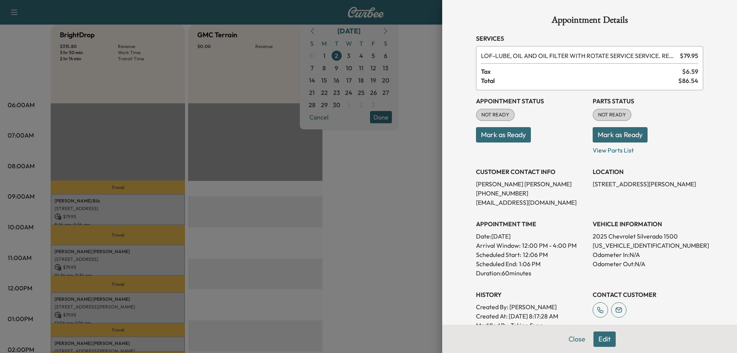
click at [94, 300] on div at bounding box center [368, 176] width 737 height 353
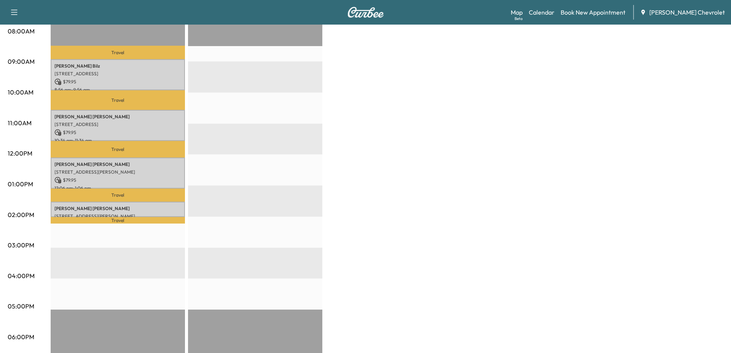
scroll to position [230, 0]
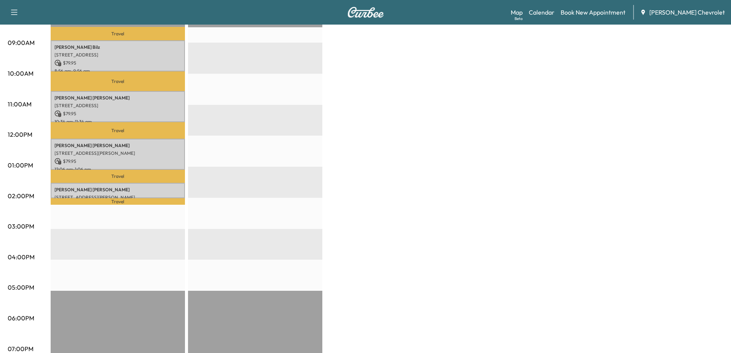
click at [145, 179] on p "Travel" at bounding box center [118, 176] width 134 height 13
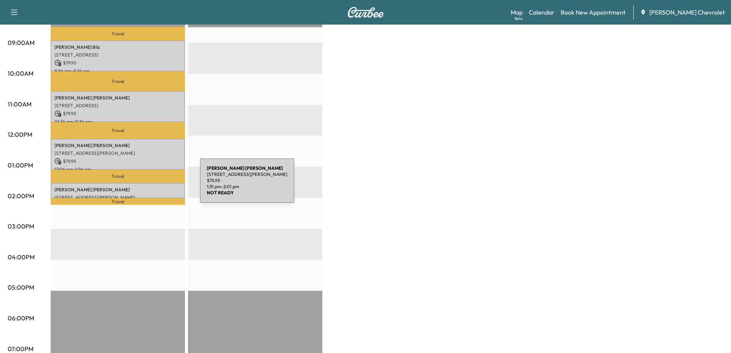
click at [142, 186] on p "[PERSON_NAME]" at bounding box center [117, 189] width 127 height 6
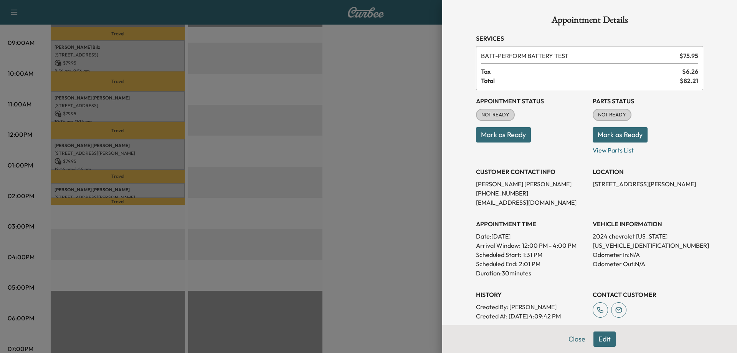
click at [201, 191] on div at bounding box center [368, 176] width 737 height 353
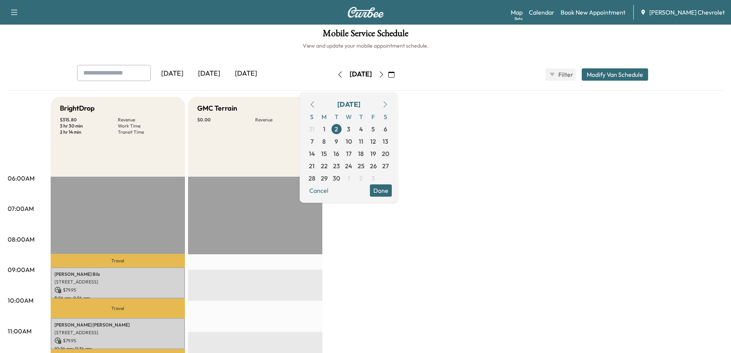
scroll to position [0, 0]
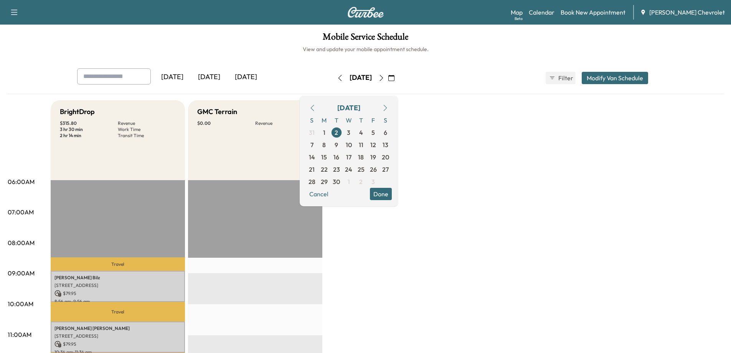
click at [388, 76] on button "button" at bounding box center [381, 78] width 13 height 12
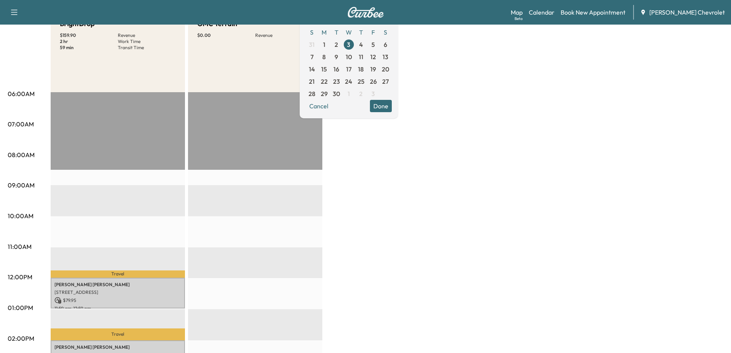
scroll to position [153, 0]
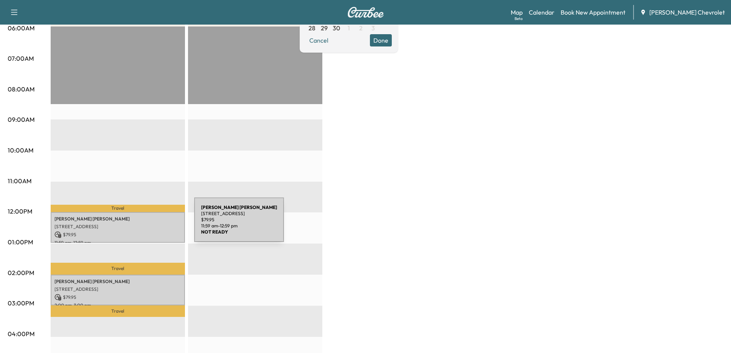
click at [137, 224] on p "[STREET_ADDRESS]" at bounding box center [117, 226] width 127 height 6
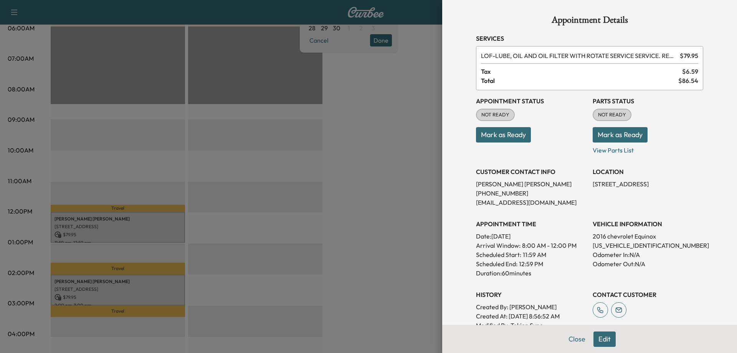
click at [227, 233] on div at bounding box center [368, 176] width 737 height 353
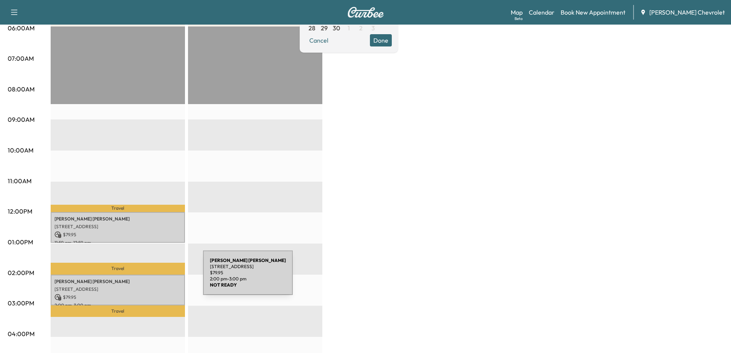
click at [145, 278] on p "[PERSON_NAME]" at bounding box center [117, 281] width 127 height 6
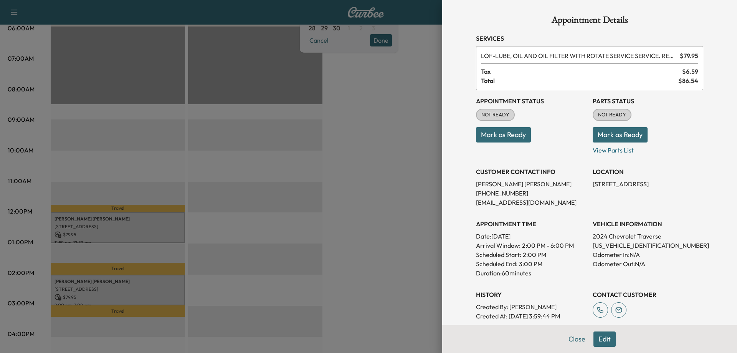
click at [414, 234] on div at bounding box center [368, 176] width 737 height 353
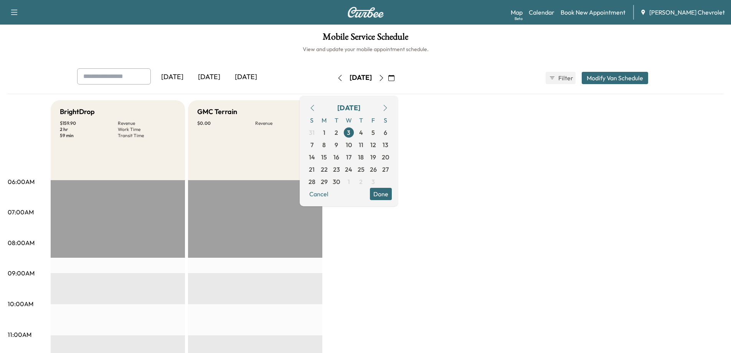
scroll to position [38, 0]
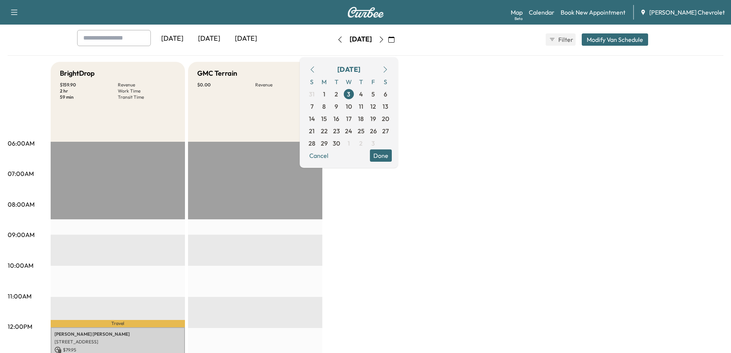
click at [385, 39] on icon "button" at bounding box center [381, 39] width 6 height 6
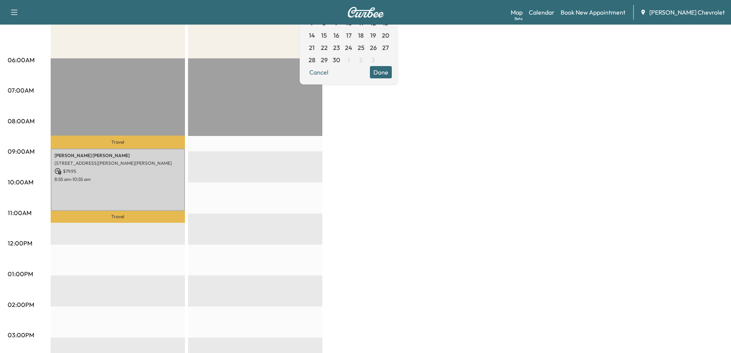
scroll to position [192, 0]
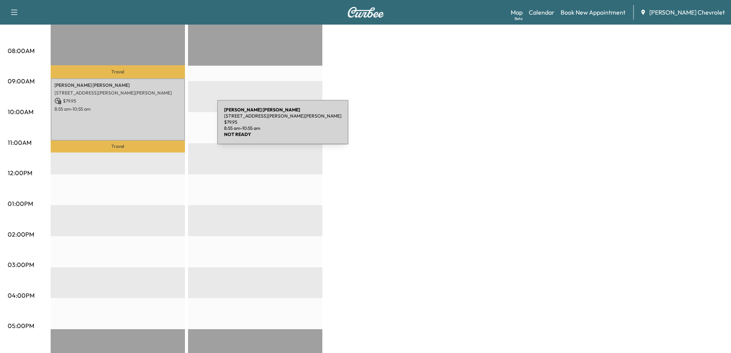
click at [158, 120] on div "[PERSON_NAME] [STREET_ADDRESS][PERSON_NAME][PERSON_NAME] $ 79.95 8:55 am - 10:5…" at bounding box center [118, 109] width 134 height 62
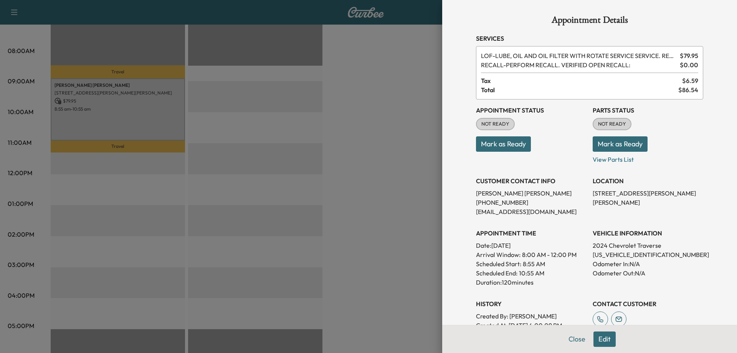
click at [358, 196] on div at bounding box center [368, 176] width 737 height 353
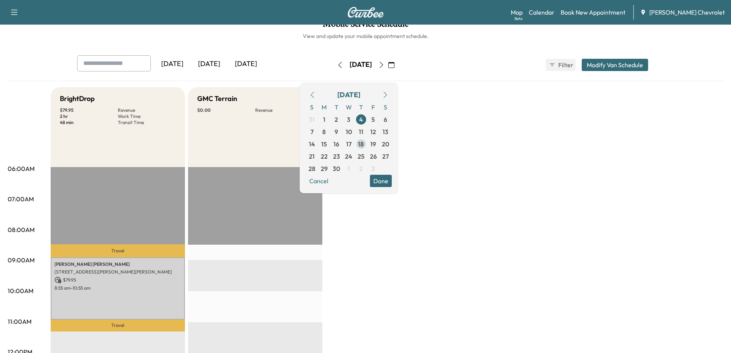
scroll to position [0, 0]
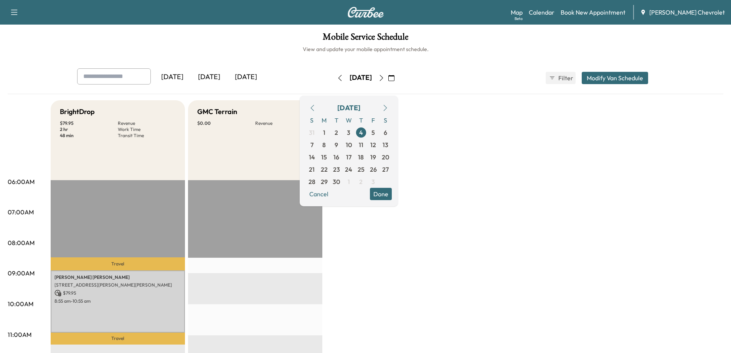
click at [388, 79] on button "button" at bounding box center [381, 78] width 13 height 12
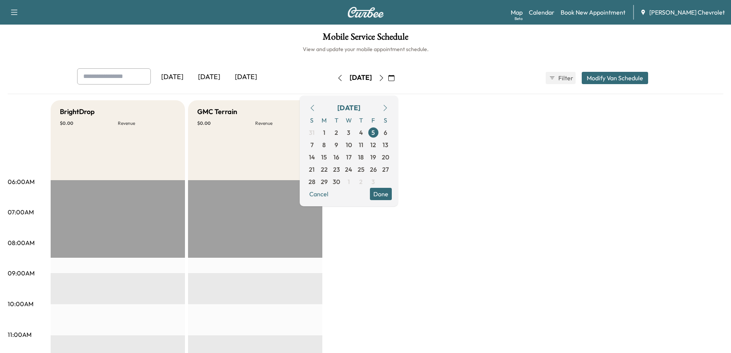
click at [385, 75] on icon "button" at bounding box center [381, 78] width 6 height 6
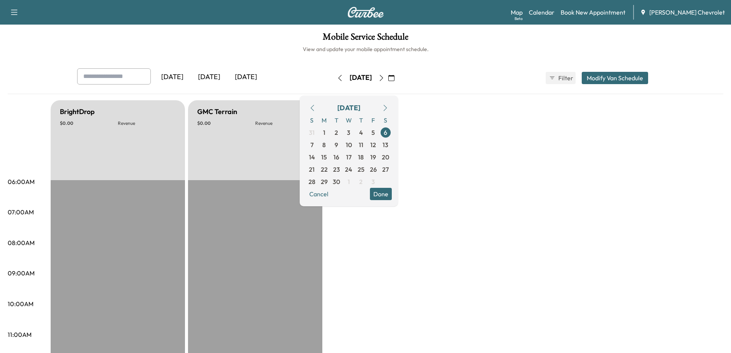
click at [385, 80] on icon "button" at bounding box center [381, 78] width 6 height 6
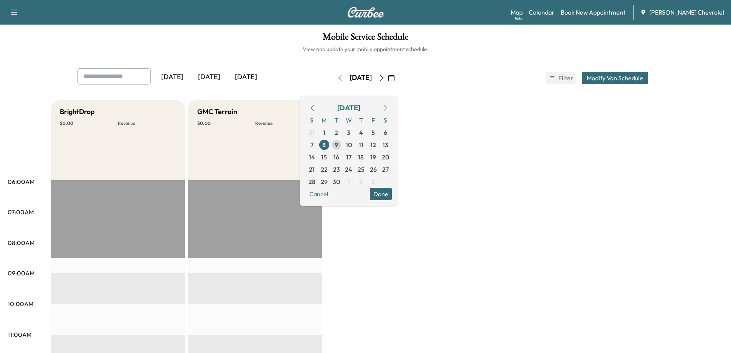
click at [338, 145] on span "9" at bounding box center [336, 144] width 3 height 9
click at [352, 143] on span "10" at bounding box center [349, 144] width 6 height 9
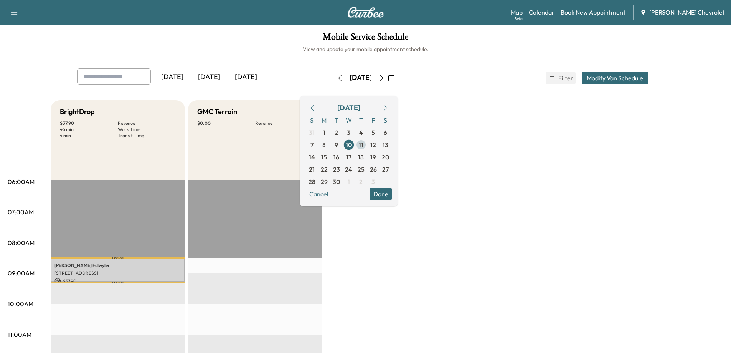
click at [367, 147] on span "11" at bounding box center [361, 145] width 12 height 12
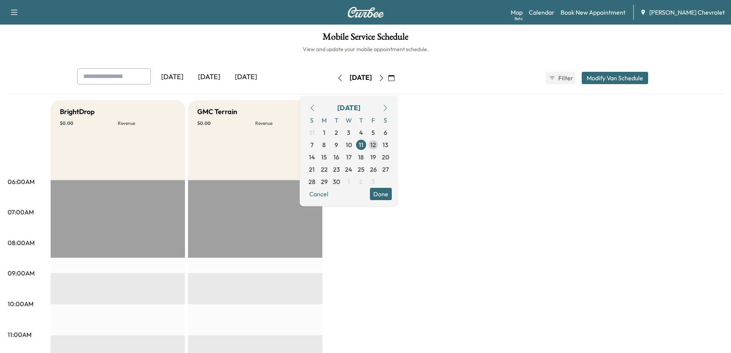
click at [376, 145] on span "12" at bounding box center [373, 144] width 6 height 9
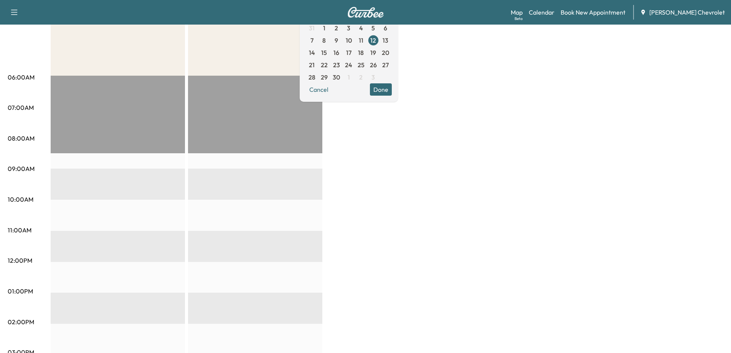
scroll to position [77, 0]
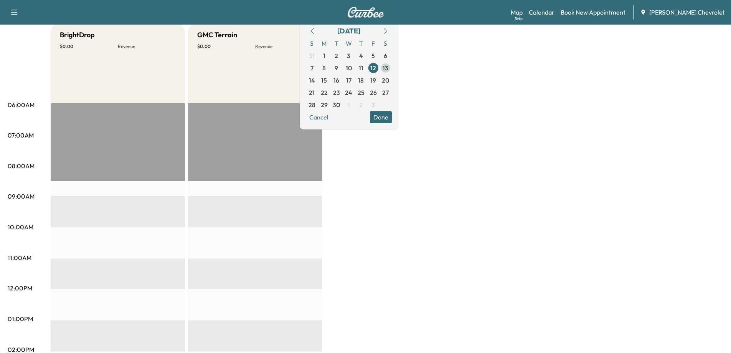
click at [392, 69] on span "13" at bounding box center [386, 68] width 12 height 12
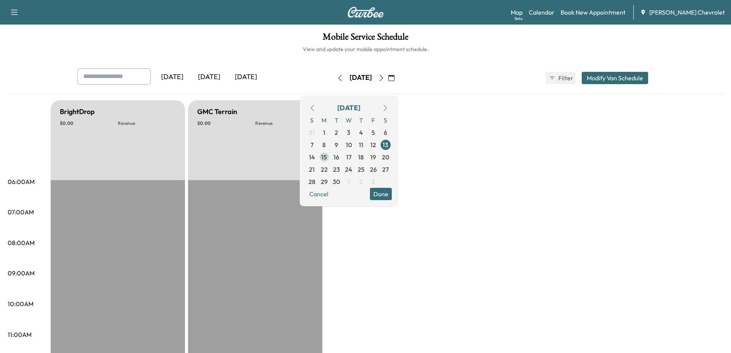
click at [330, 157] on span "15" at bounding box center [324, 157] width 12 height 12
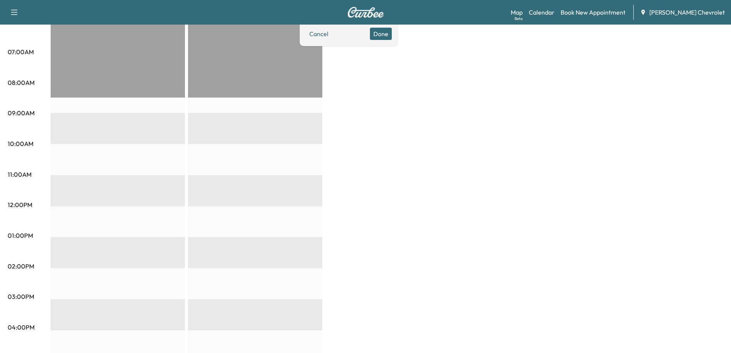
scroll to position [38, 0]
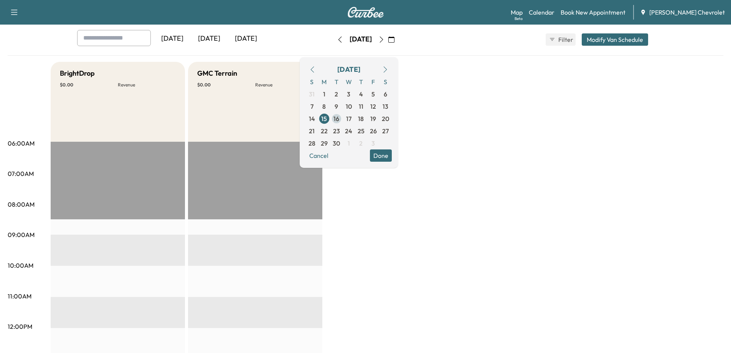
click at [339, 118] on span "16" at bounding box center [336, 118] width 6 height 9
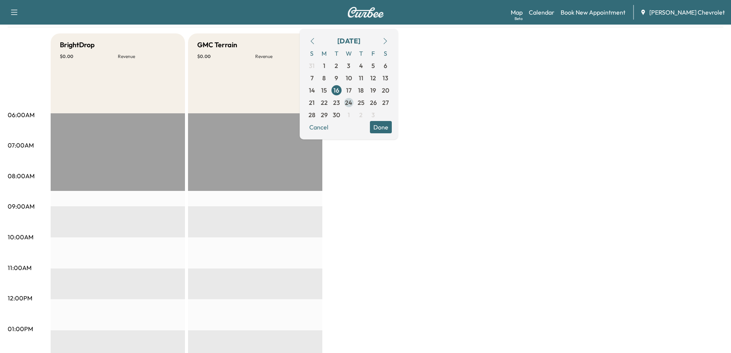
scroll to position [38, 0]
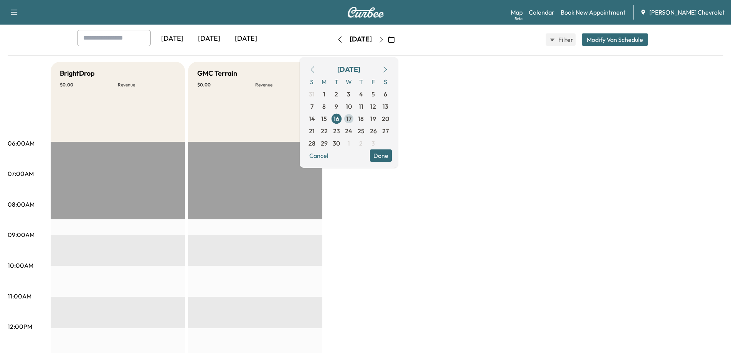
click at [352, 119] on span "17" at bounding box center [348, 118] width 5 height 9
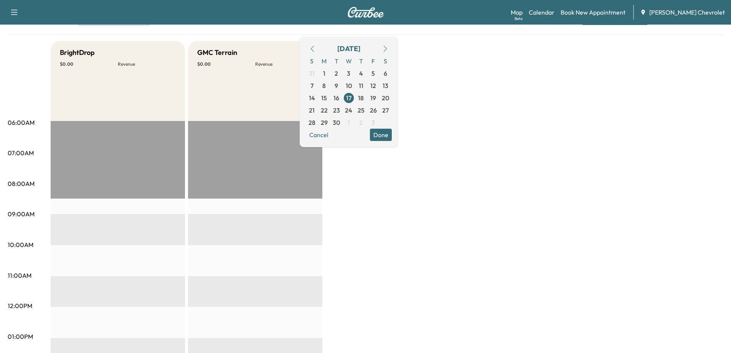
scroll to position [38, 0]
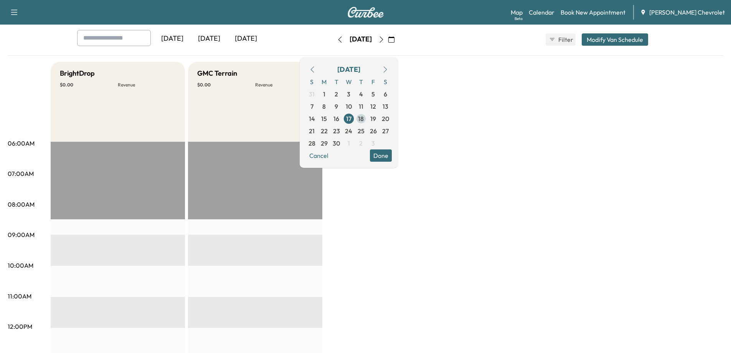
click at [367, 120] on span "18" at bounding box center [361, 118] width 12 height 12
